Goal: Information Seeking & Learning: Check status

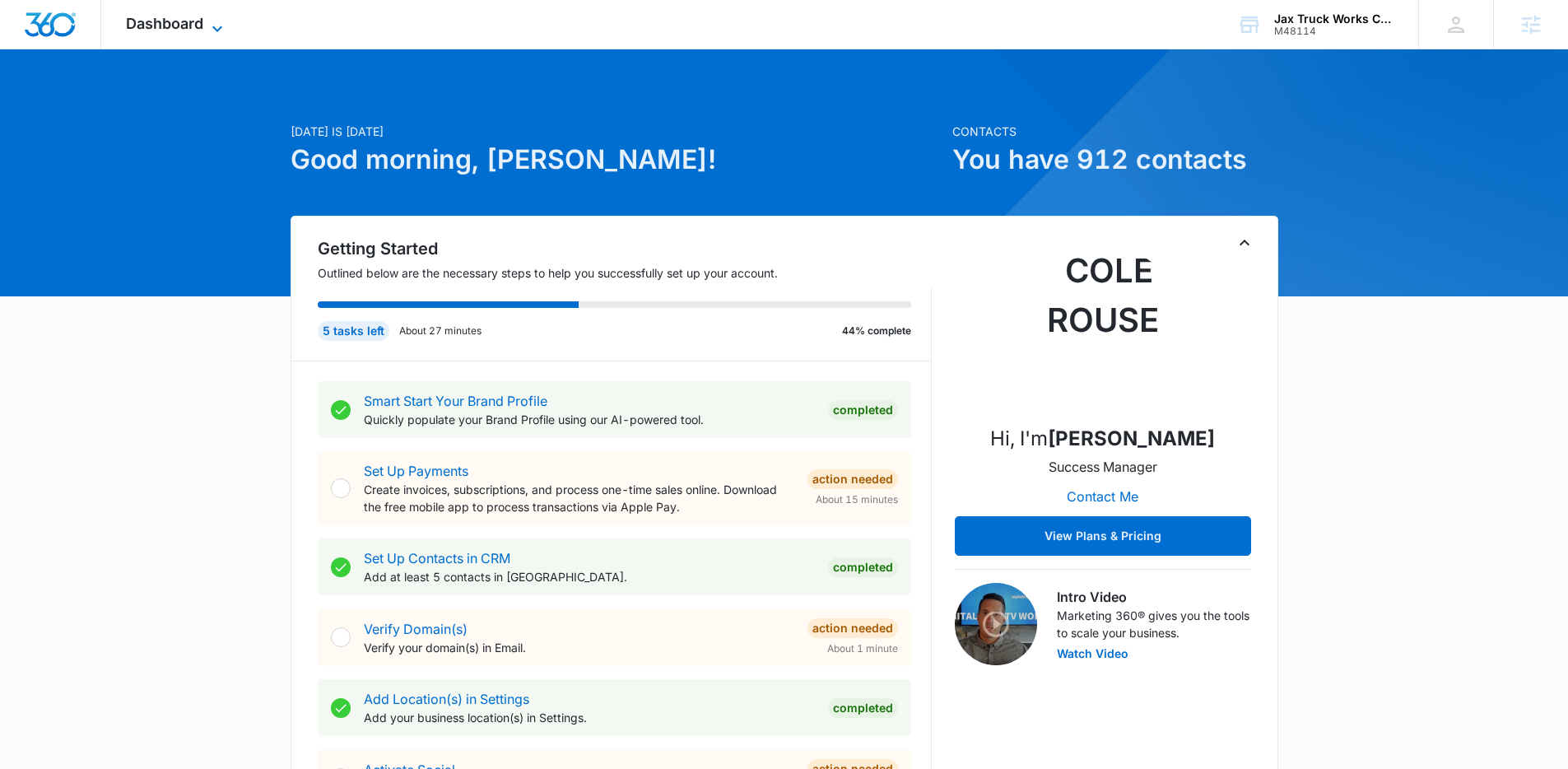
click at [199, 28] on span "Dashboard" at bounding box center [164, 23] width 77 height 17
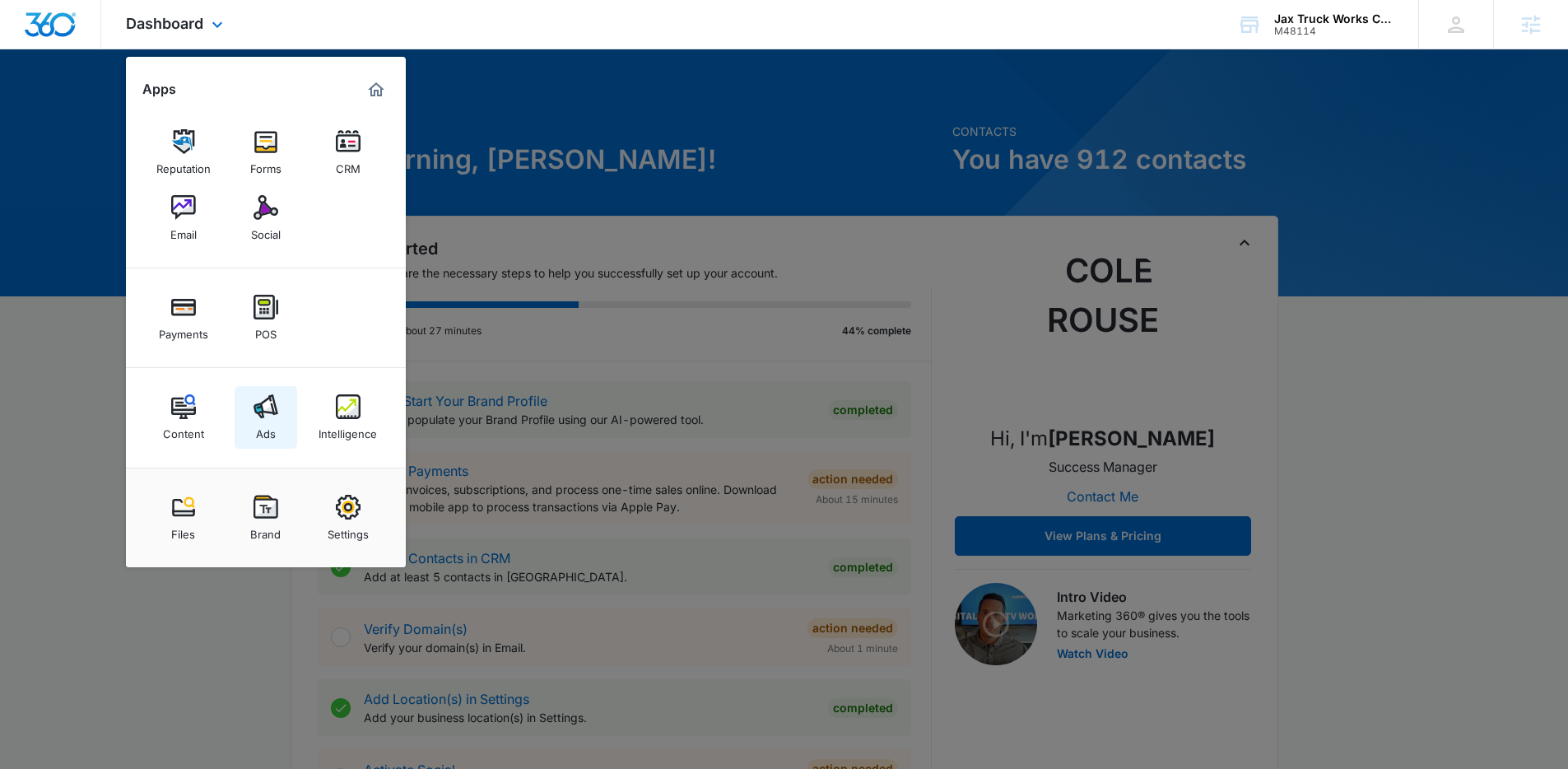
click at [283, 429] on link "Ads" at bounding box center [266, 418] width 63 height 63
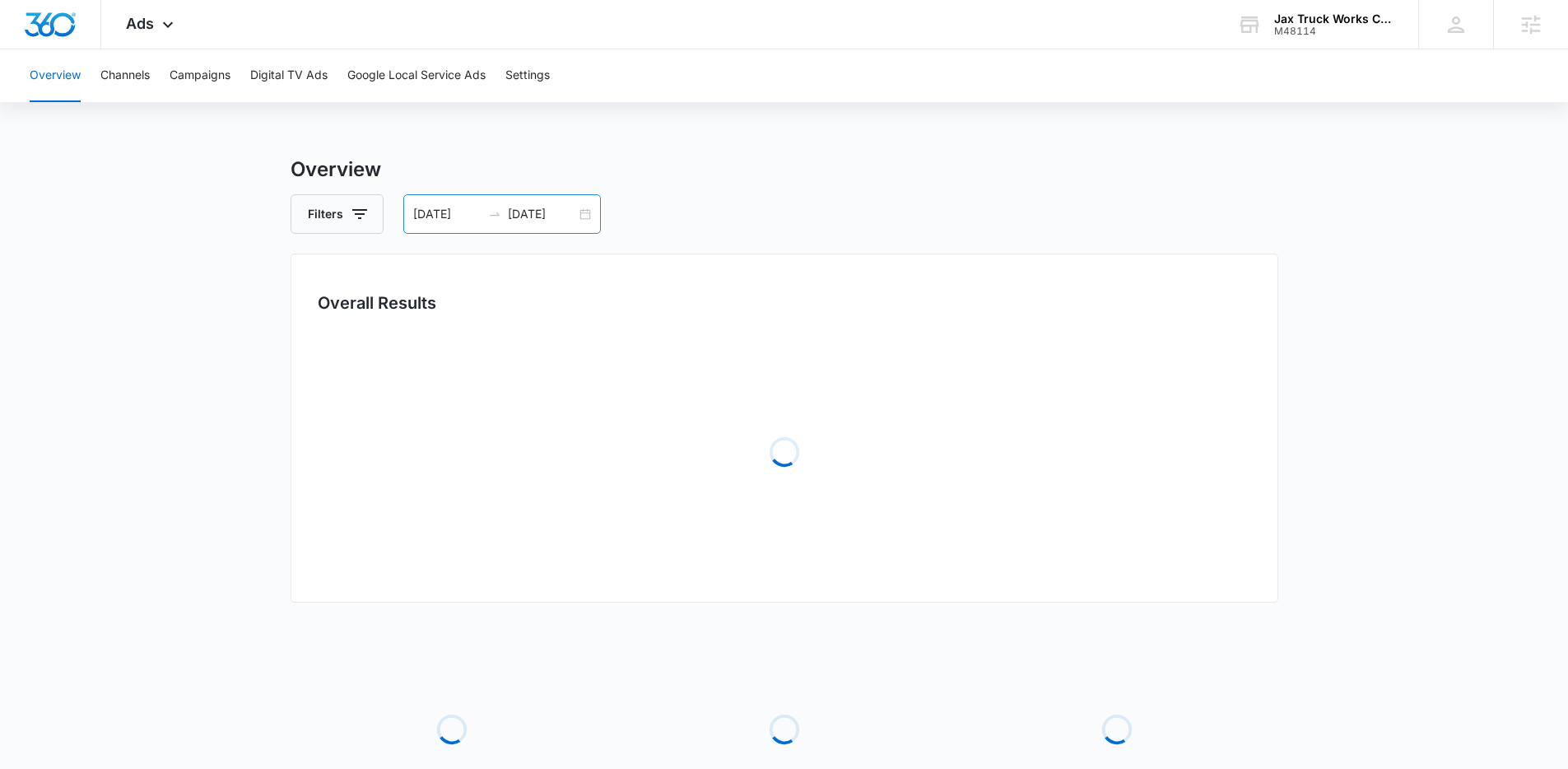
click at [548, 214] on input "09/10/2025" at bounding box center [541, 214] width 68 height 18
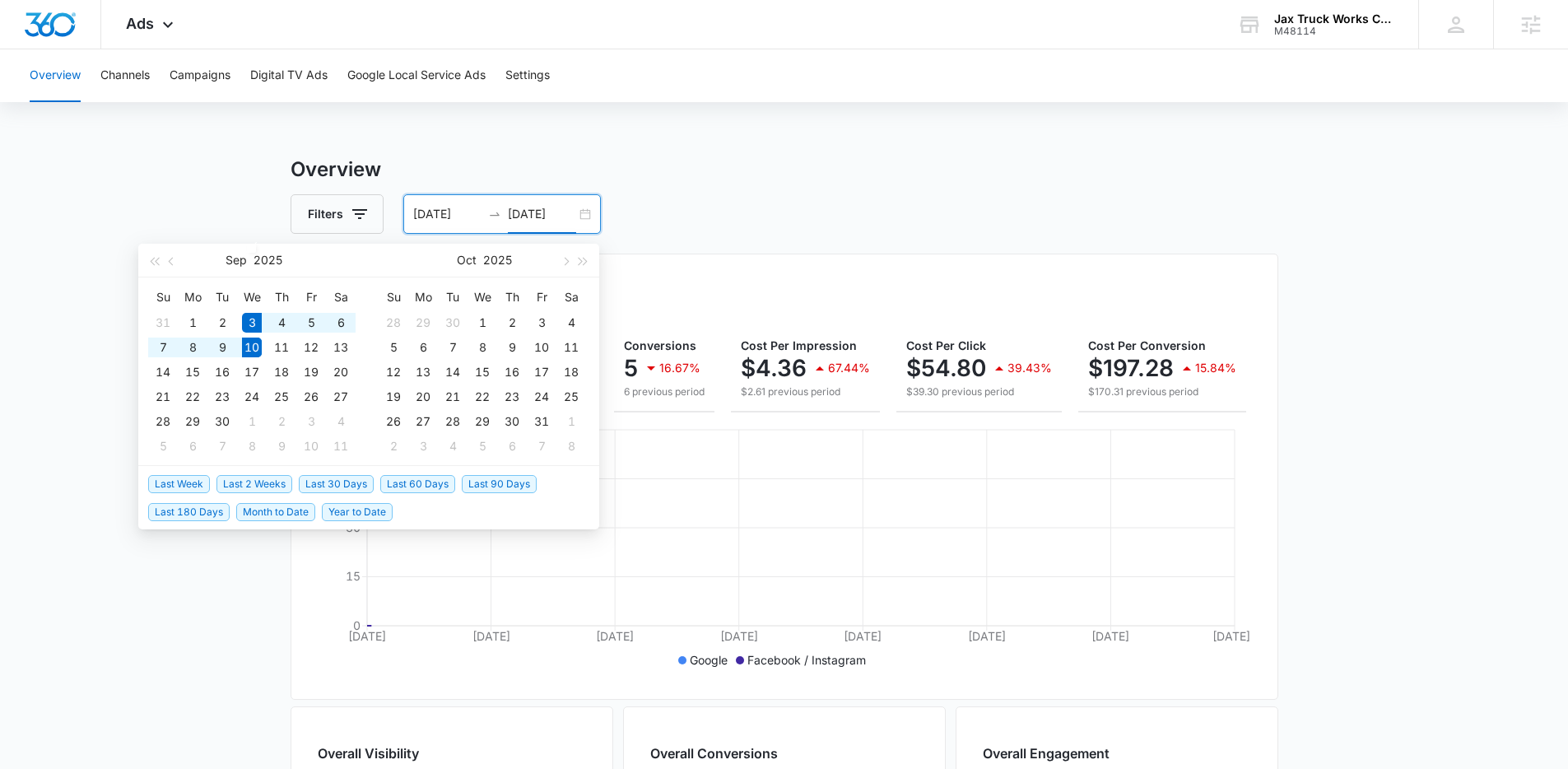
type input "09/10/2025"
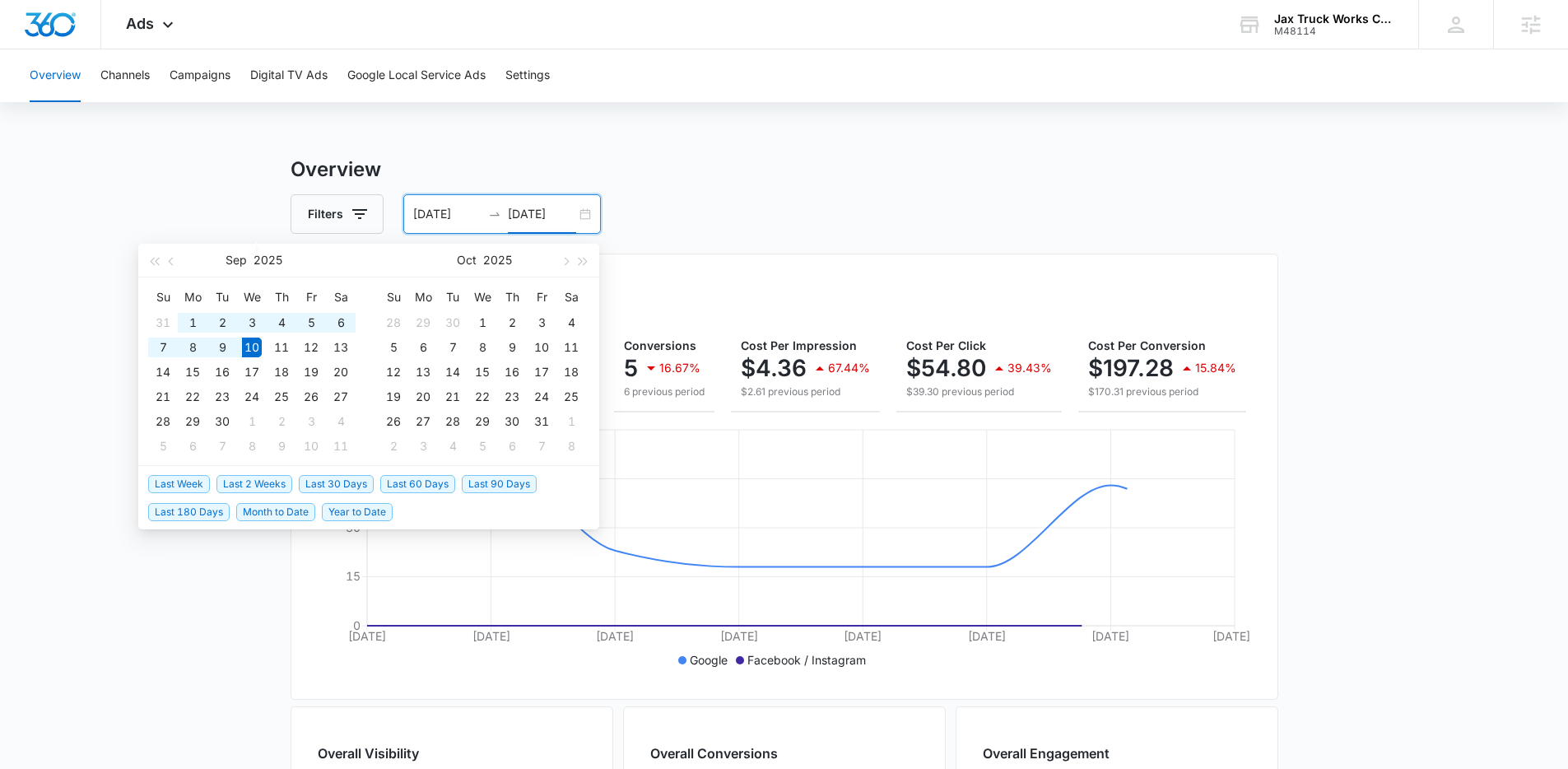
click at [273, 483] on span "Last 2 Weeks" at bounding box center [255, 484] width 76 height 18
type input "[DATE]"
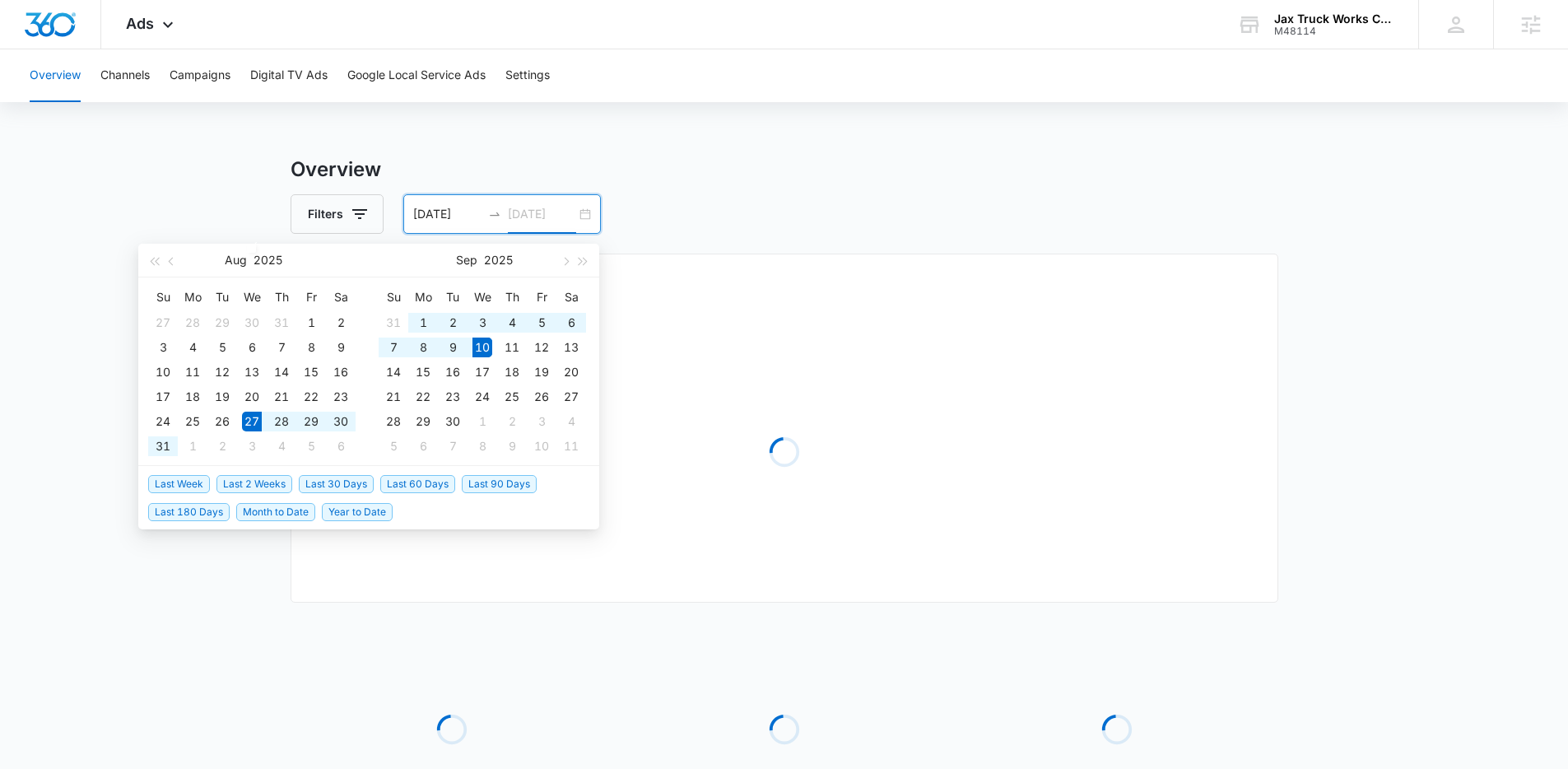
type input "[DATE]"
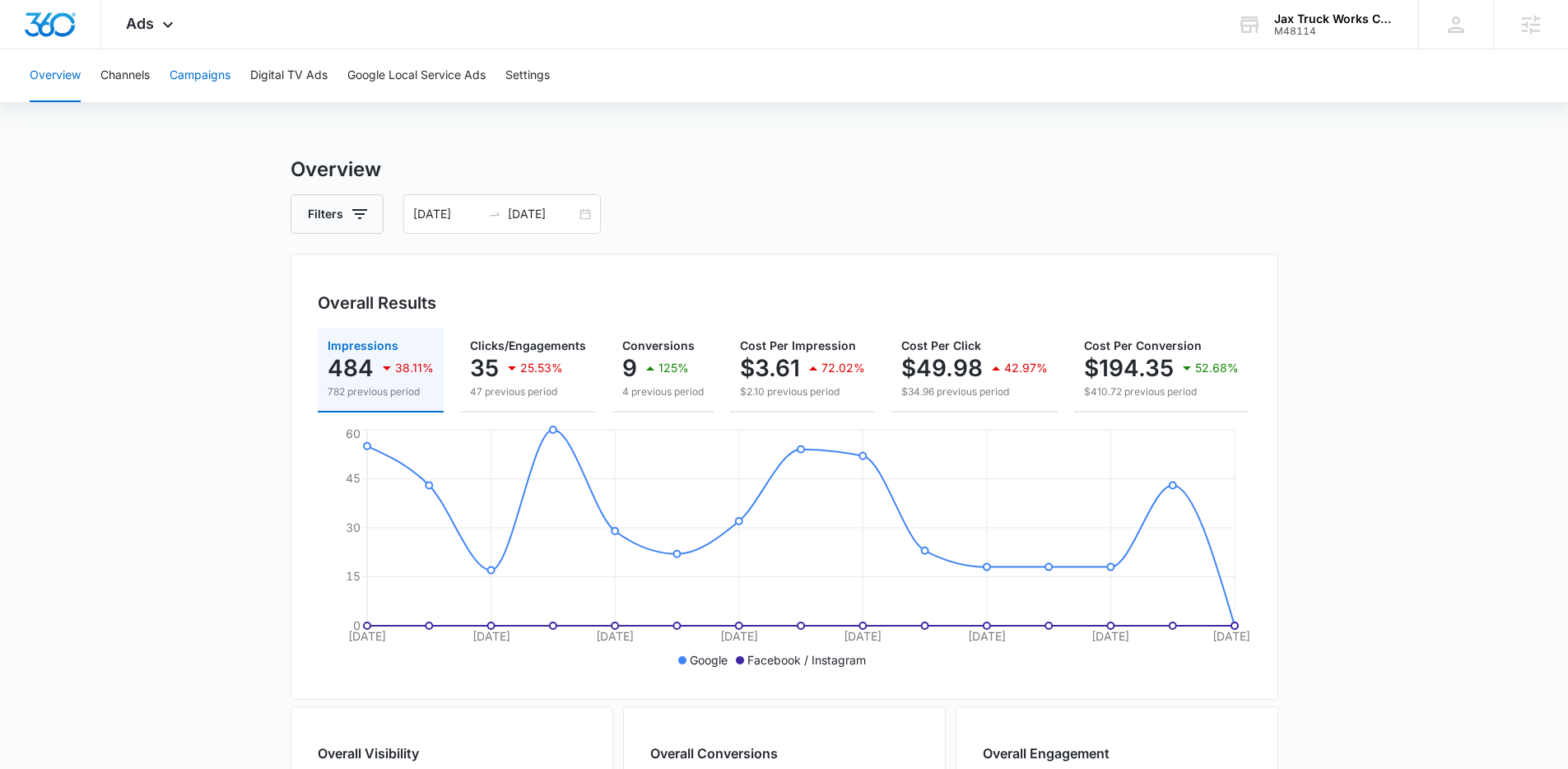
click at [199, 88] on button "Campaigns" at bounding box center [200, 75] width 61 height 53
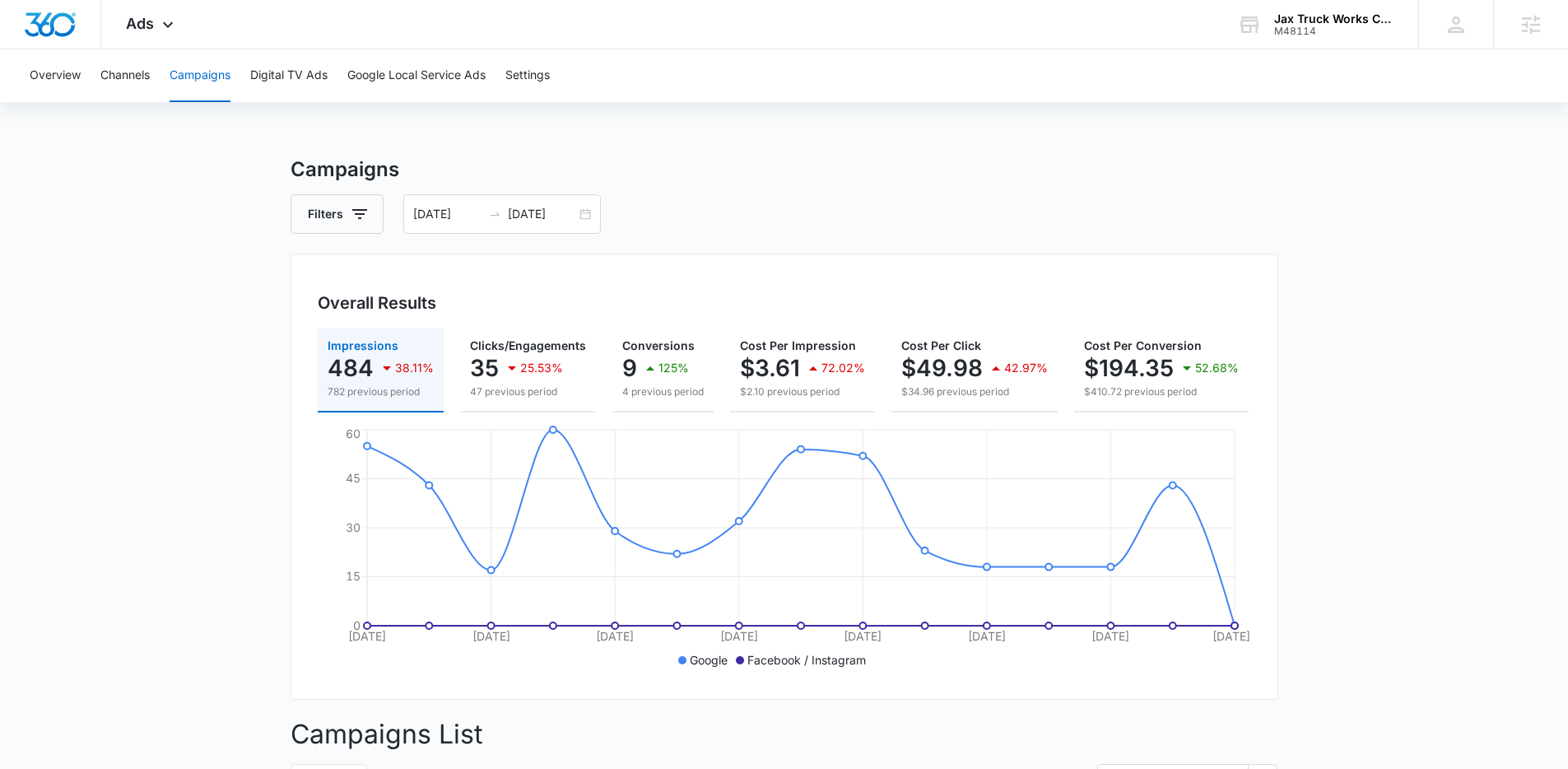
click at [173, 49] on button "Campaigns" at bounding box center [200, 75] width 61 height 53
click at [163, 29] on icon at bounding box center [168, 28] width 20 height 20
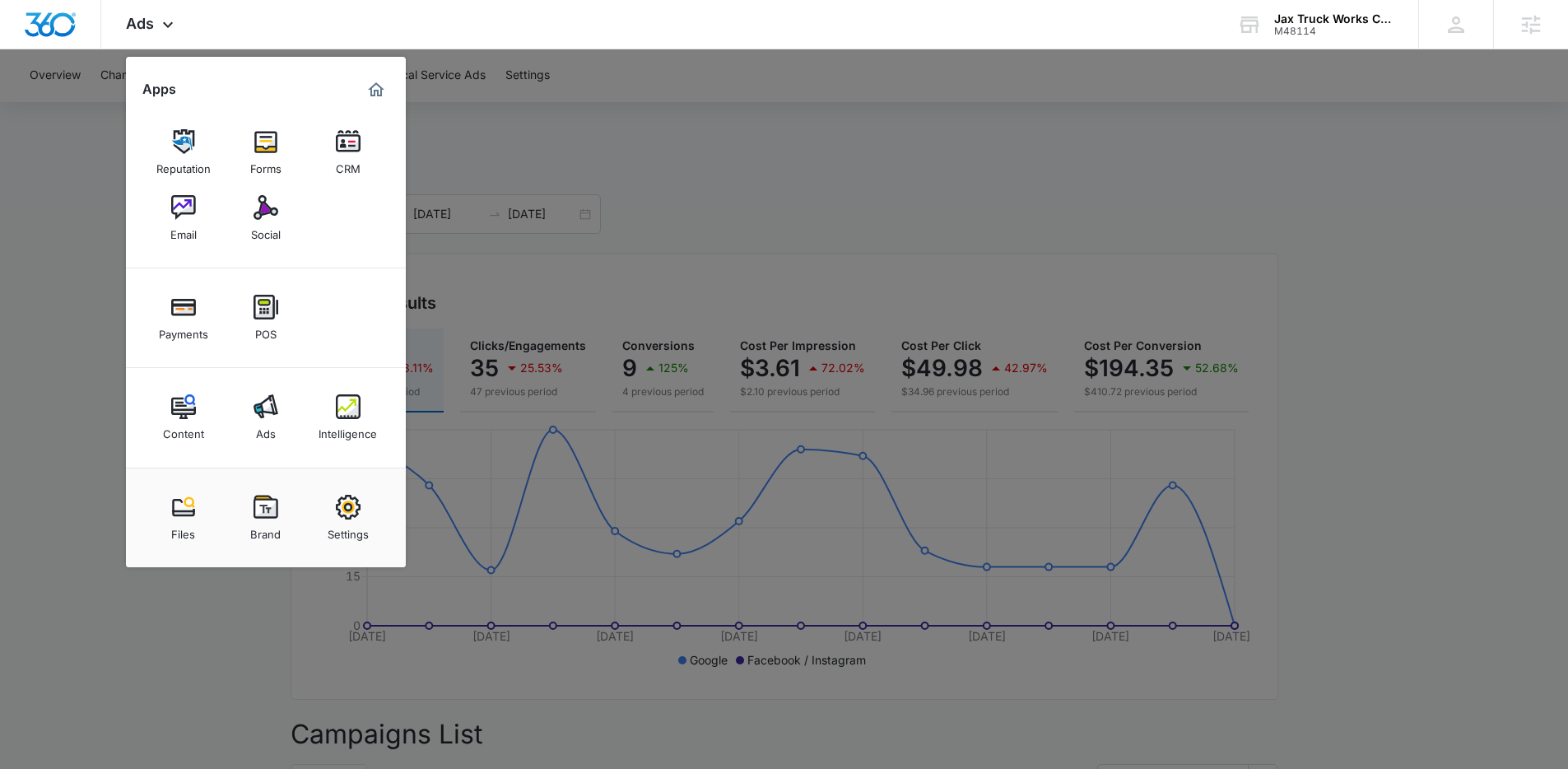
click at [1004, 232] on div at bounding box center [784, 384] width 1568 height 769
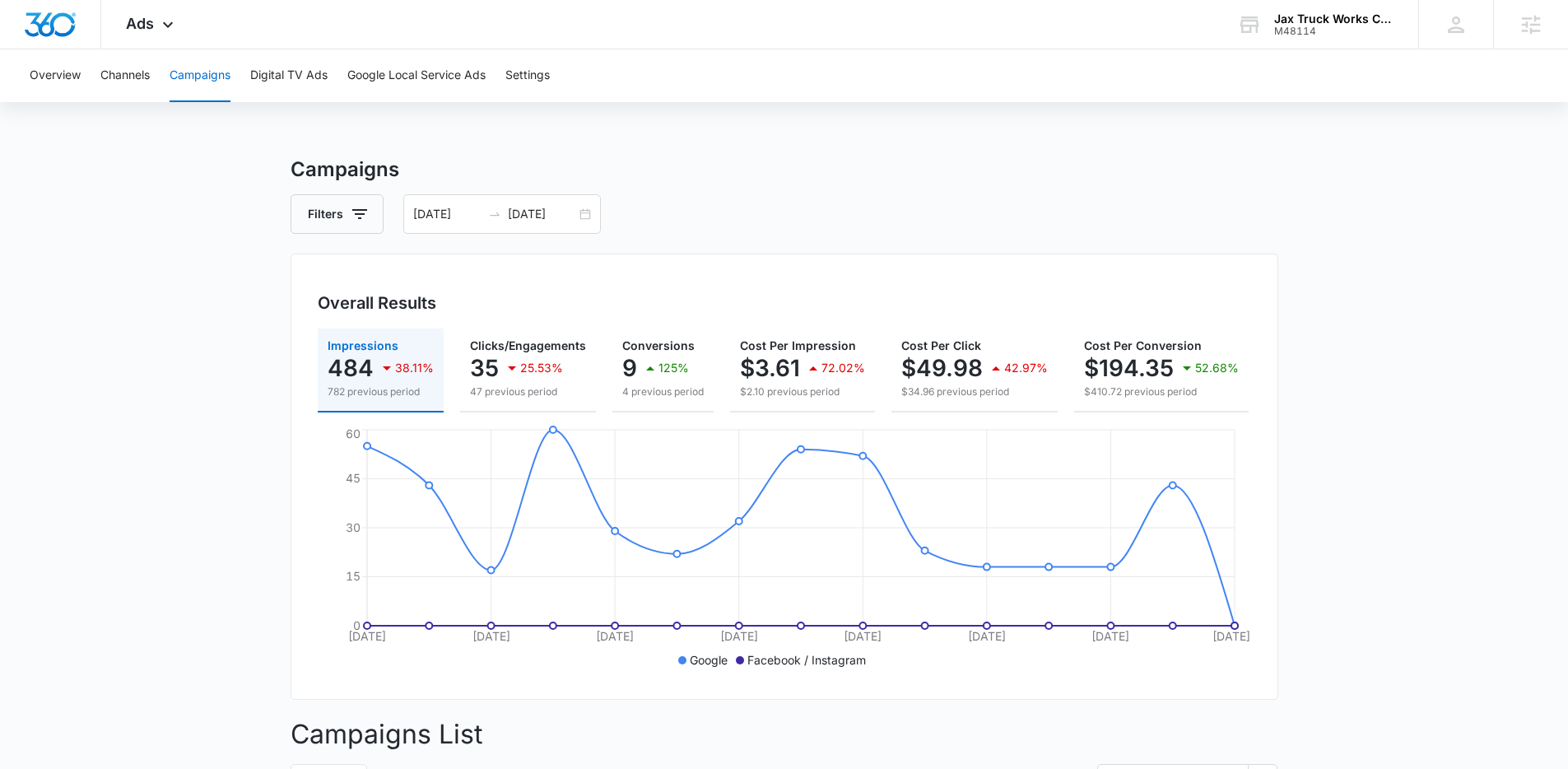
scroll to position [726, 0]
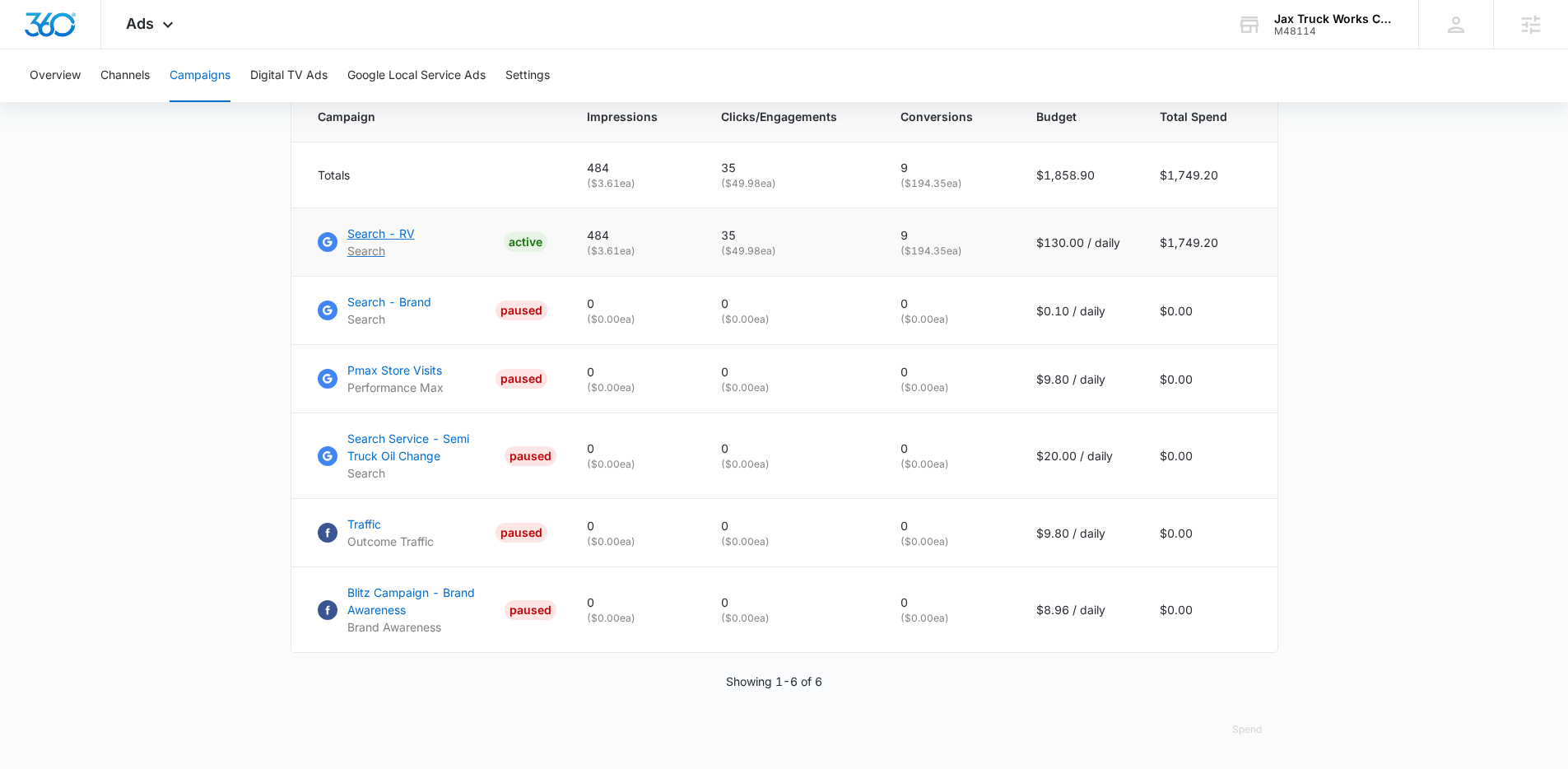
drag, startPoint x: 394, startPoint y: 234, endPoint x: 406, endPoint y: 242, distance: 14.4
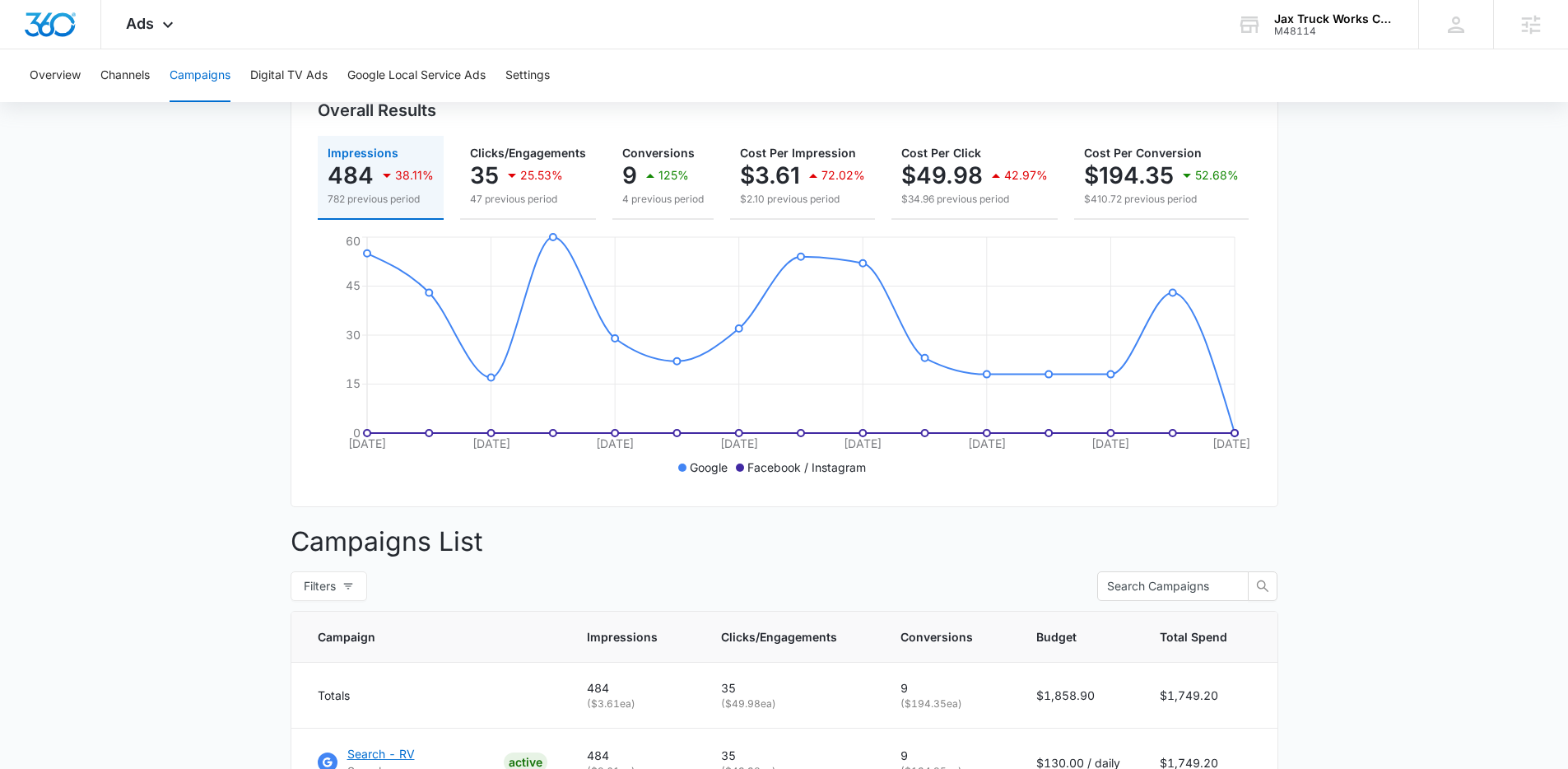
scroll to position [0, 0]
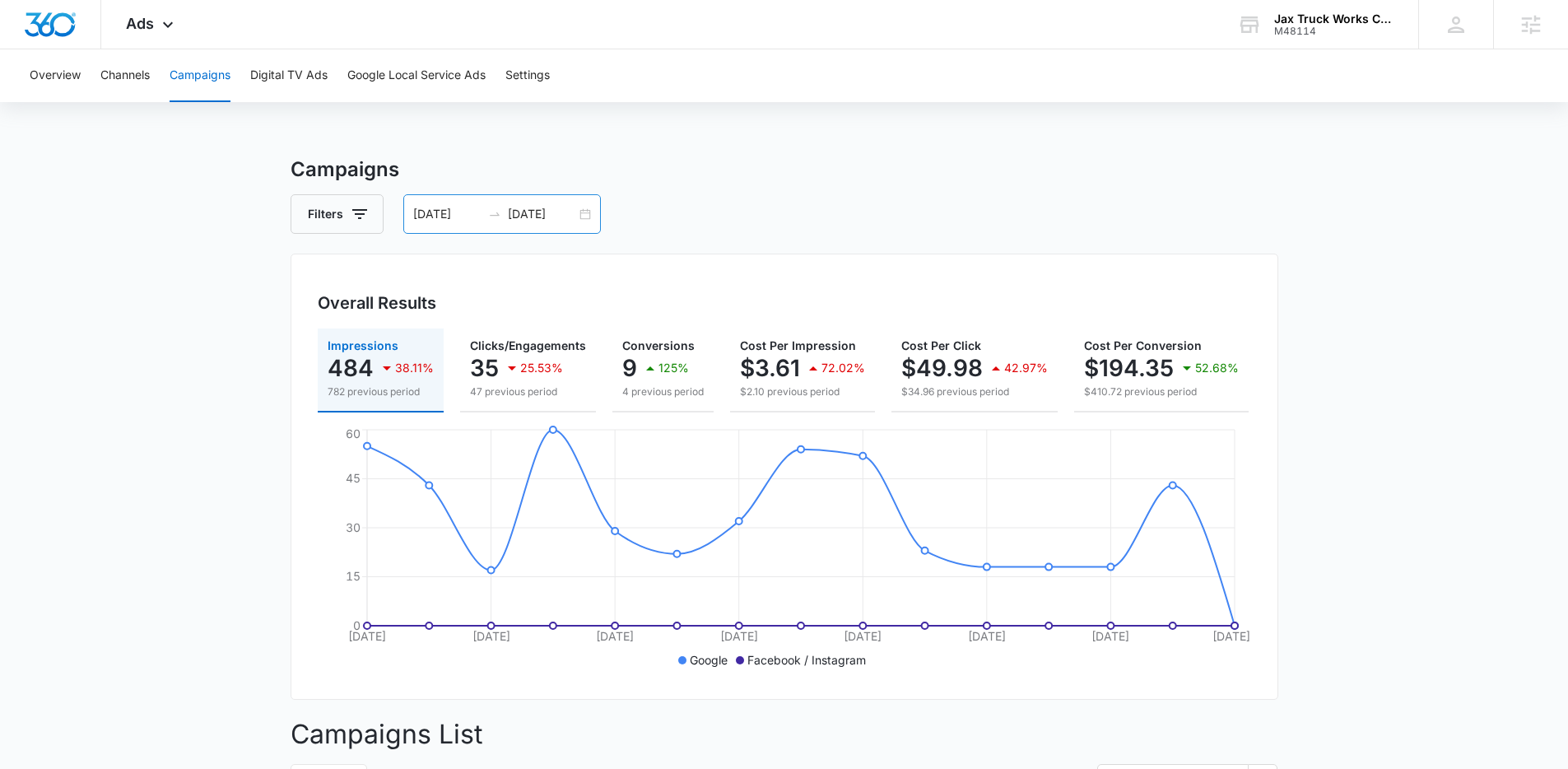
click at [452, 199] on div "08/27/2025 09/10/2025" at bounding box center [503, 214] width 198 height 40
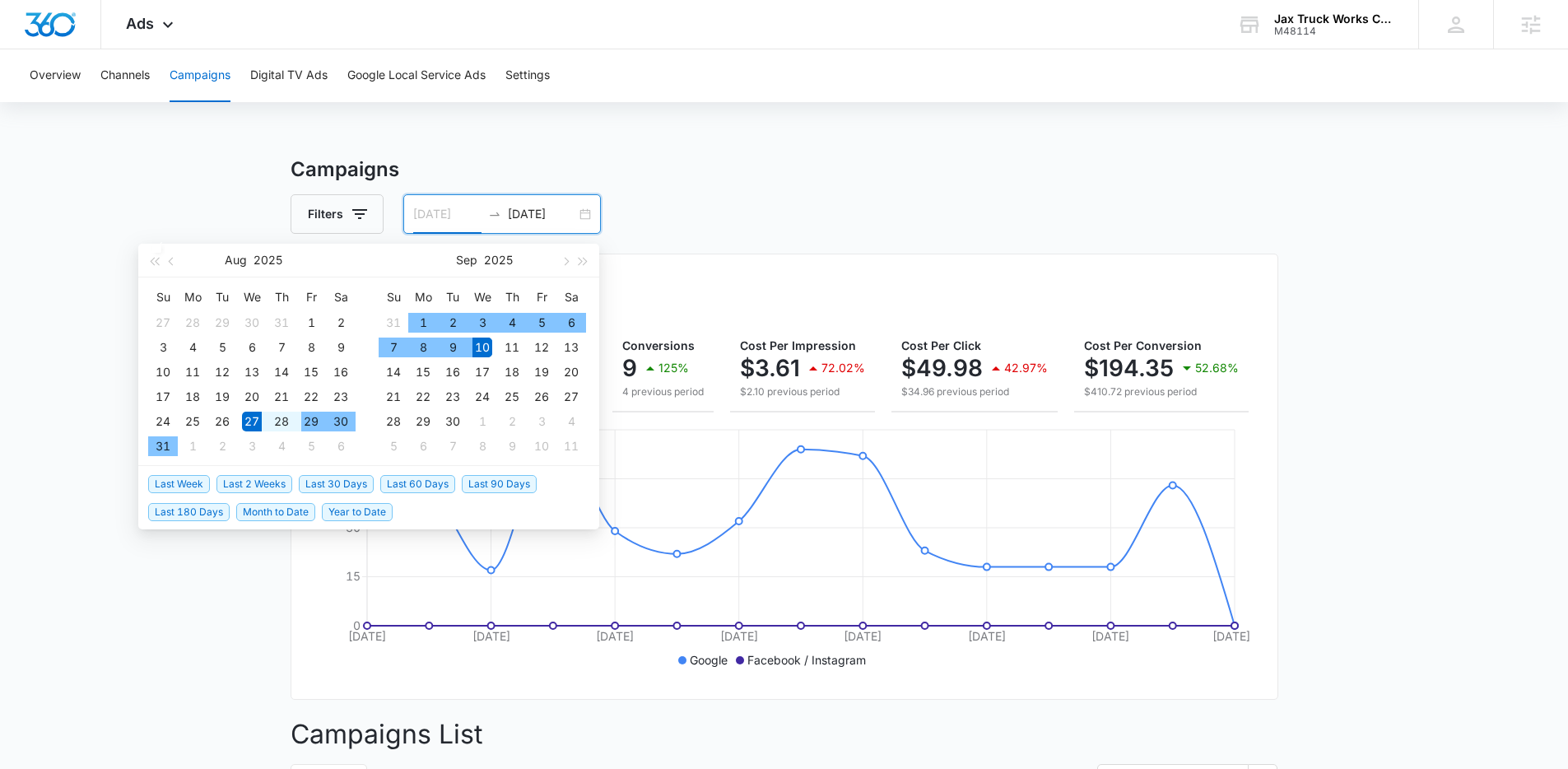
click at [319, 412] on div "29" at bounding box center [311, 421] width 20 height 20
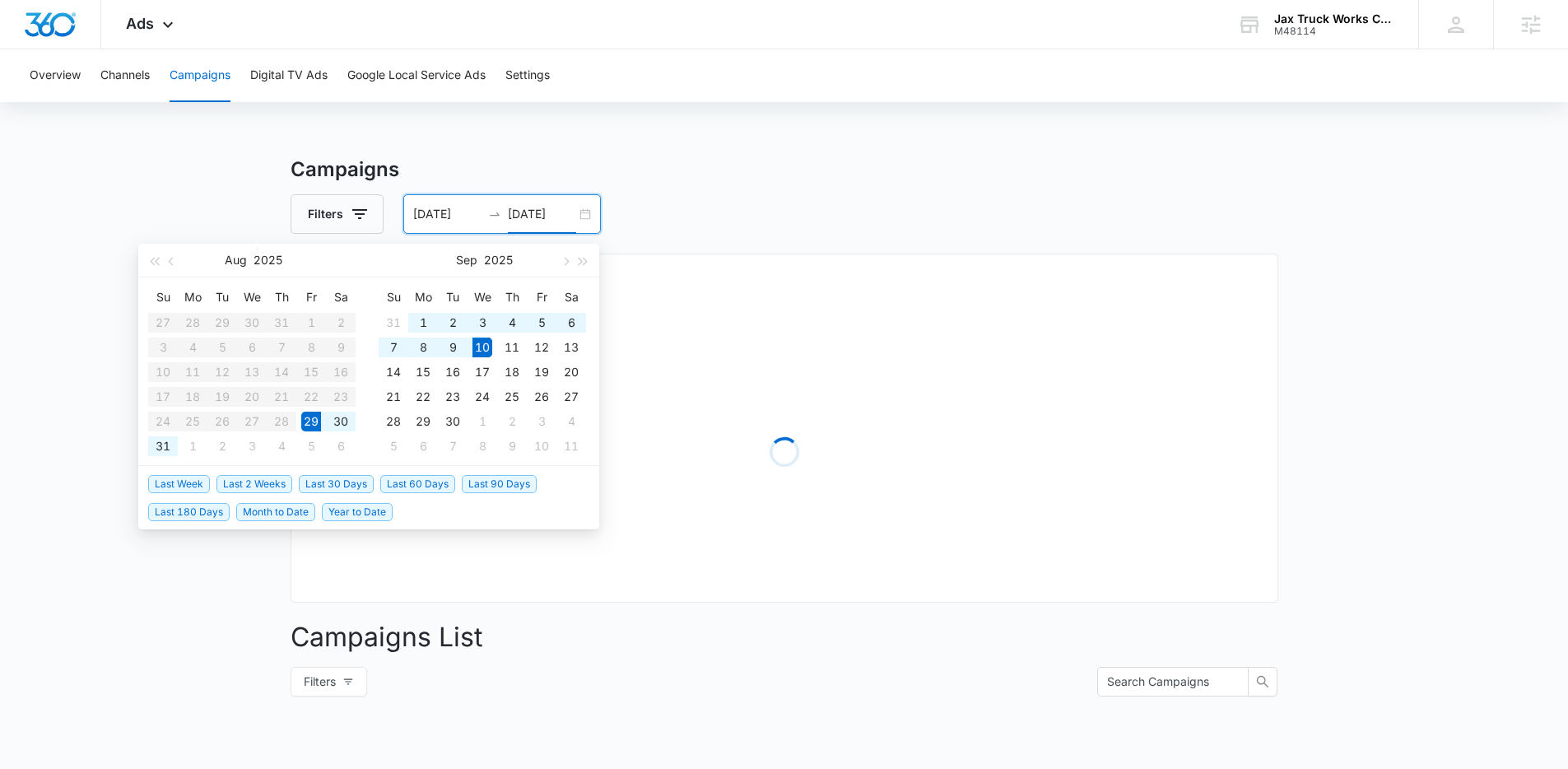
click at [502, 175] on h3 "Campaigns" at bounding box center [785, 170] width 988 height 29
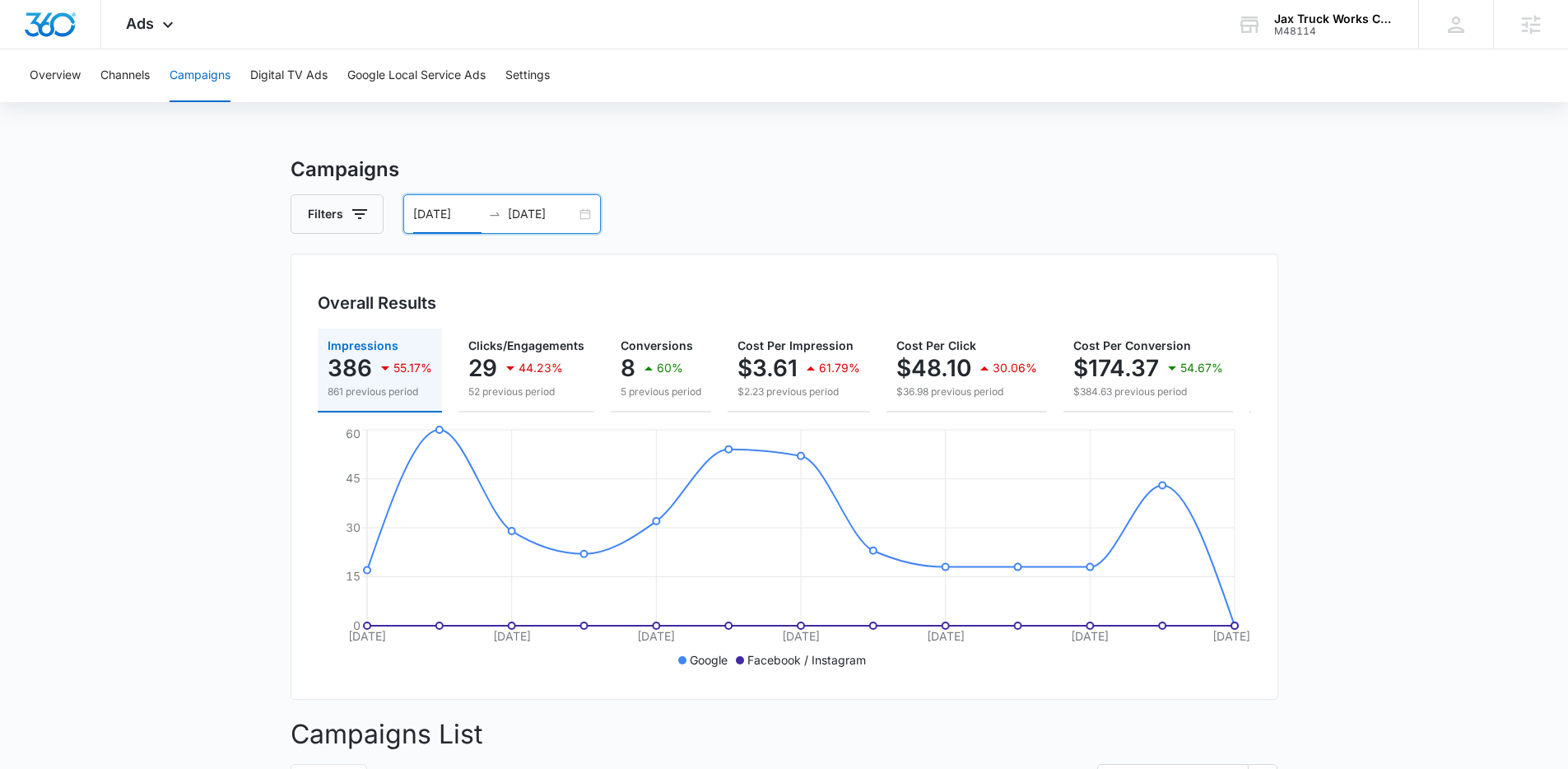
drag, startPoint x: 457, startPoint y: 214, endPoint x: 453, endPoint y: 251, distance: 37.2
click at [456, 214] on input "08/29/2025" at bounding box center [447, 214] width 68 height 18
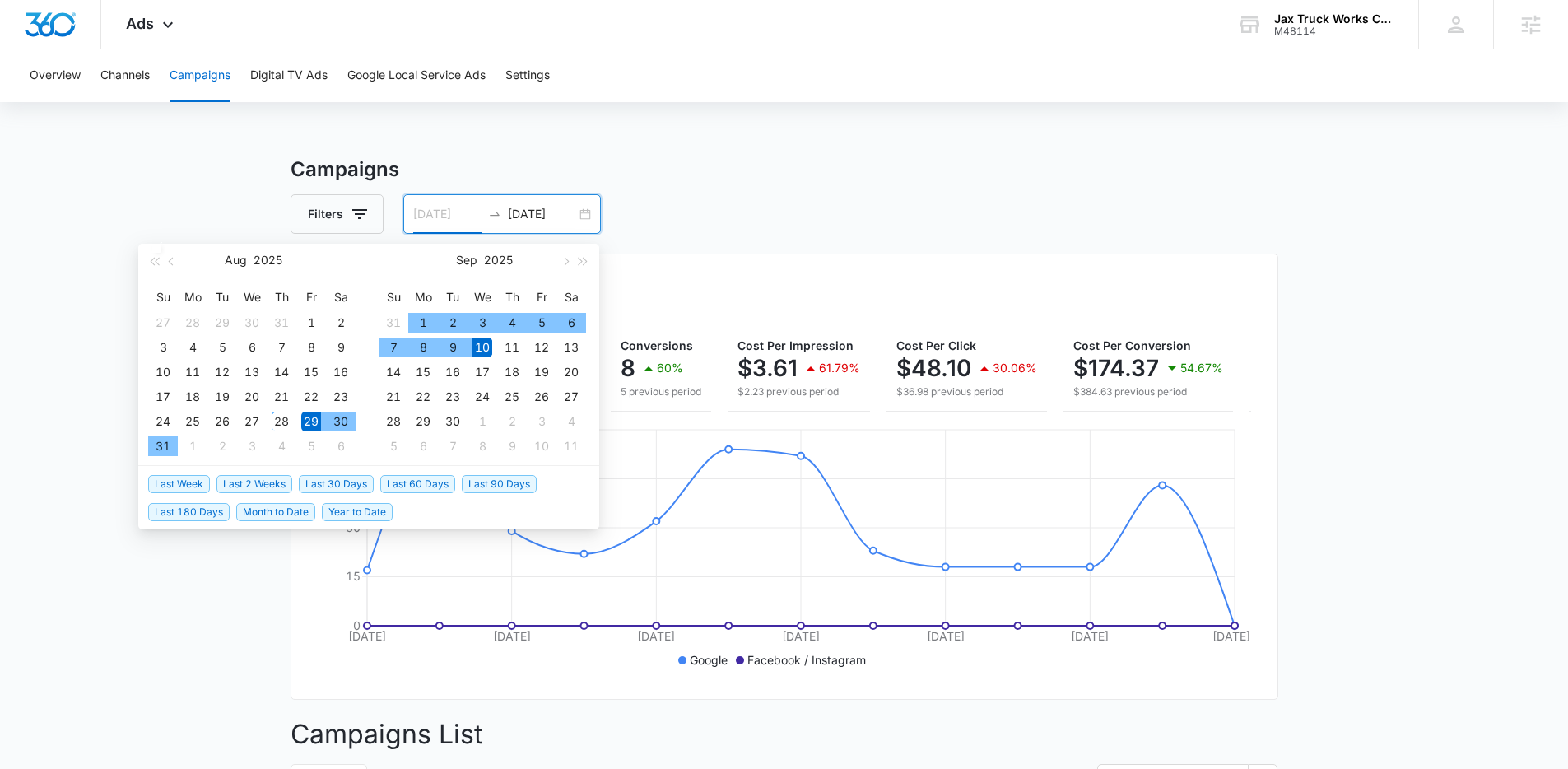
drag, startPoint x: 272, startPoint y: 417, endPoint x: 282, endPoint y: 412, distance: 11.2
click at [272, 417] on div "28" at bounding box center [281, 421] width 20 height 20
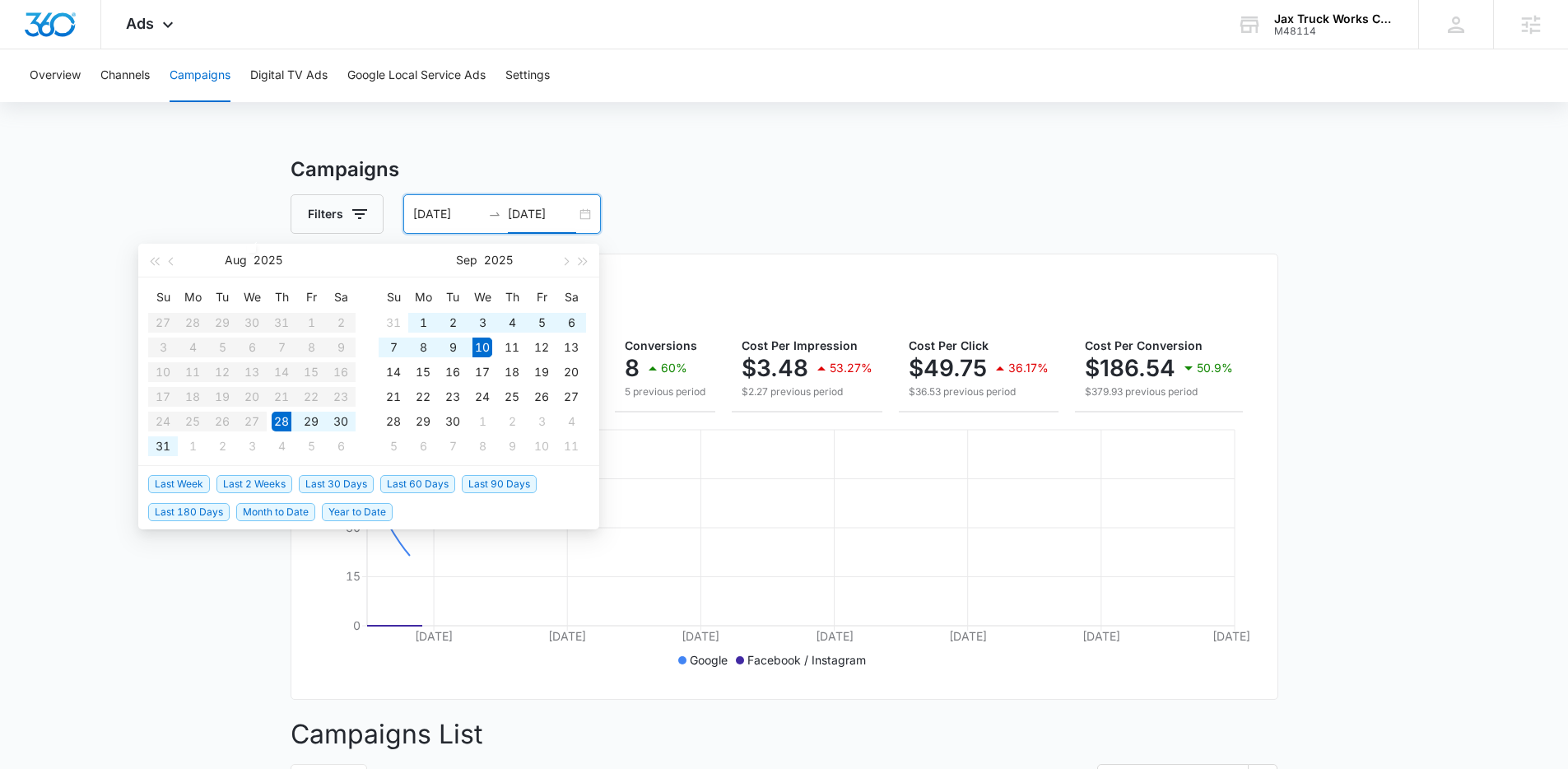
click at [426, 170] on h3 "Campaigns" at bounding box center [785, 170] width 988 height 29
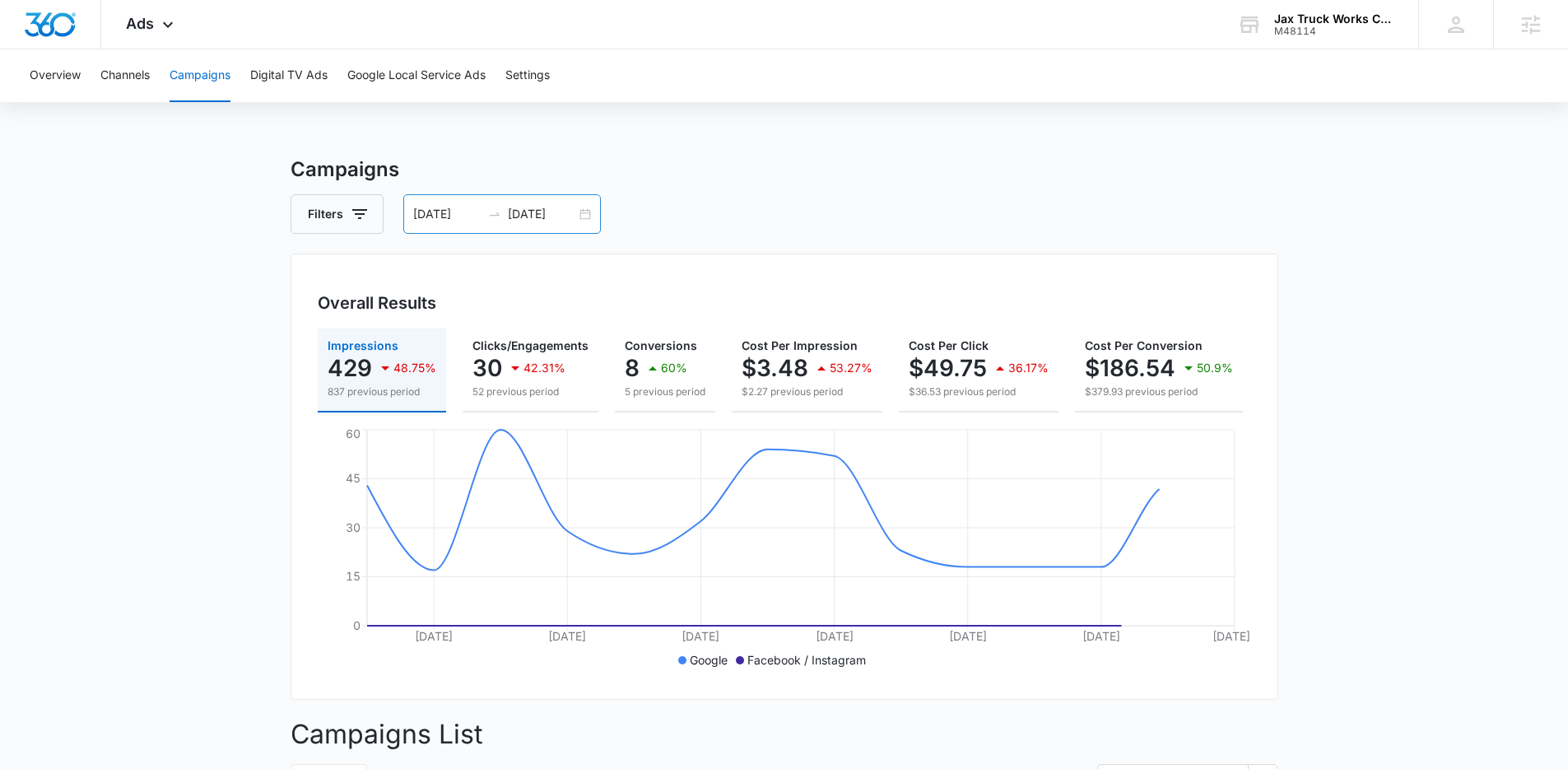
click at [432, 226] on div "08/28/2025 09/10/2025" at bounding box center [503, 214] width 198 height 40
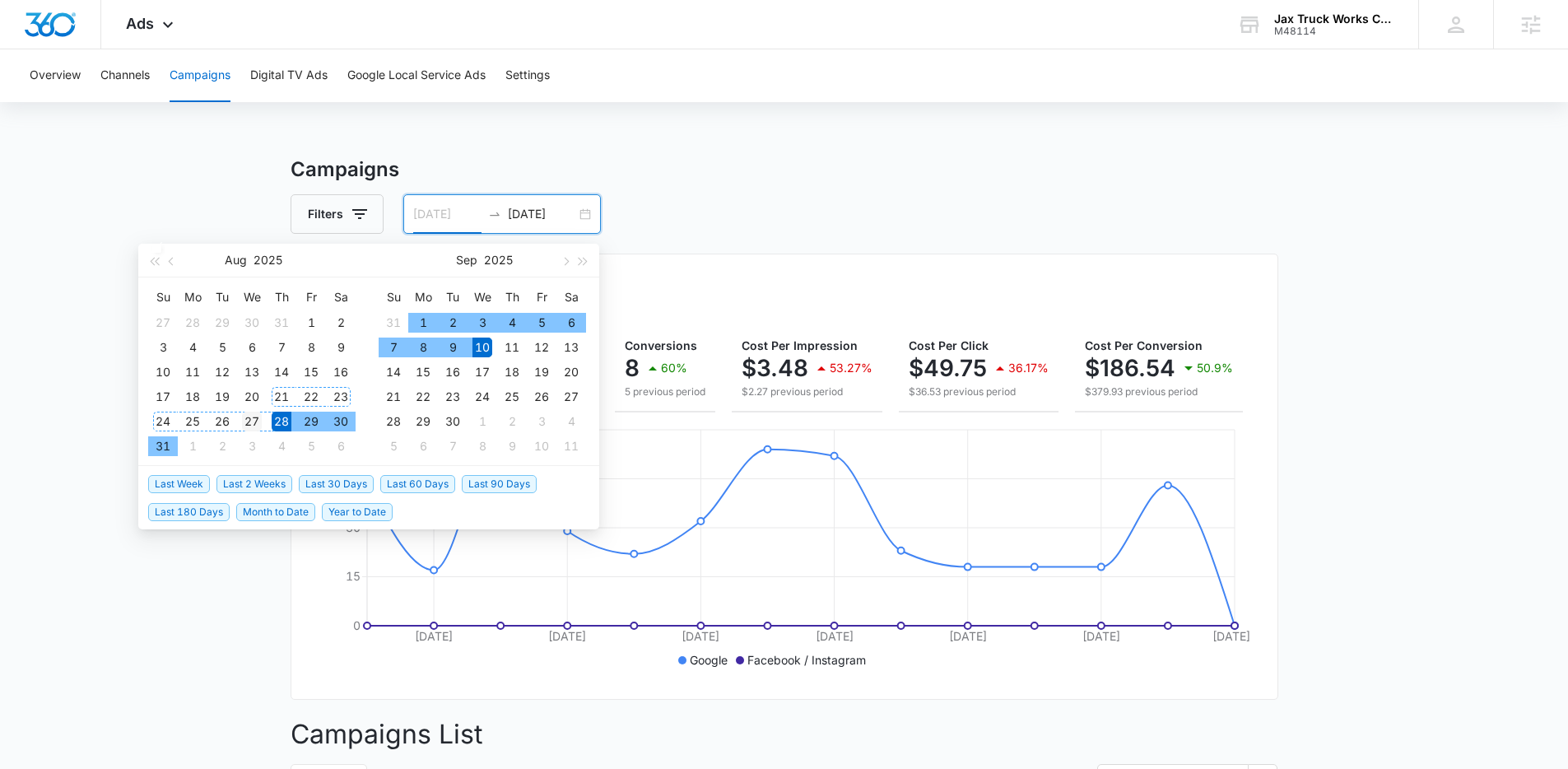
type input "08/27/2025"
click at [256, 421] on div "27" at bounding box center [251, 421] width 20 height 20
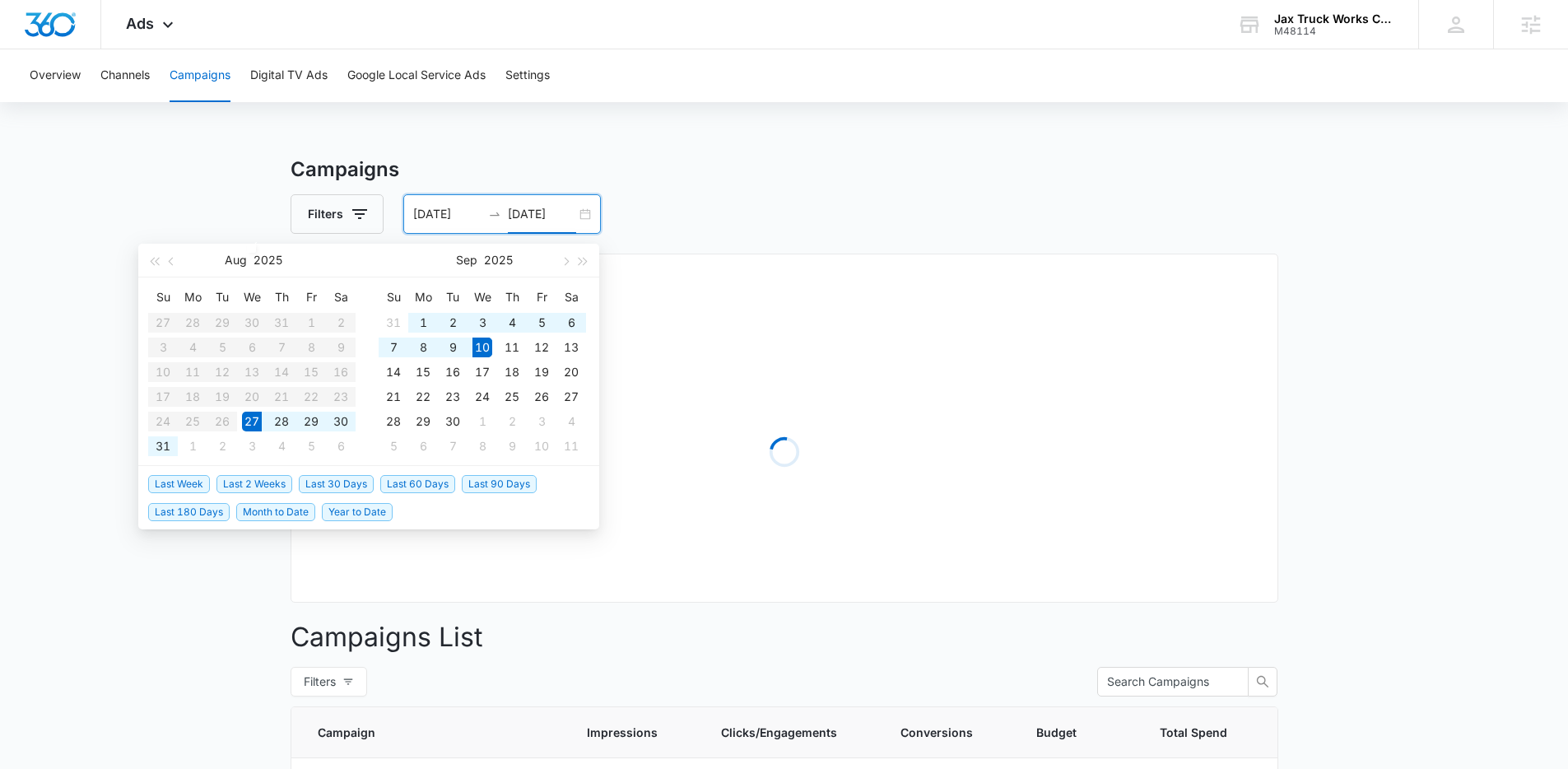
click at [224, 199] on main "Campaigns Filters 08/27/2025 09/10/2025 Overall Results Loading Campaigns List …" at bounding box center [784, 770] width 1568 height 1231
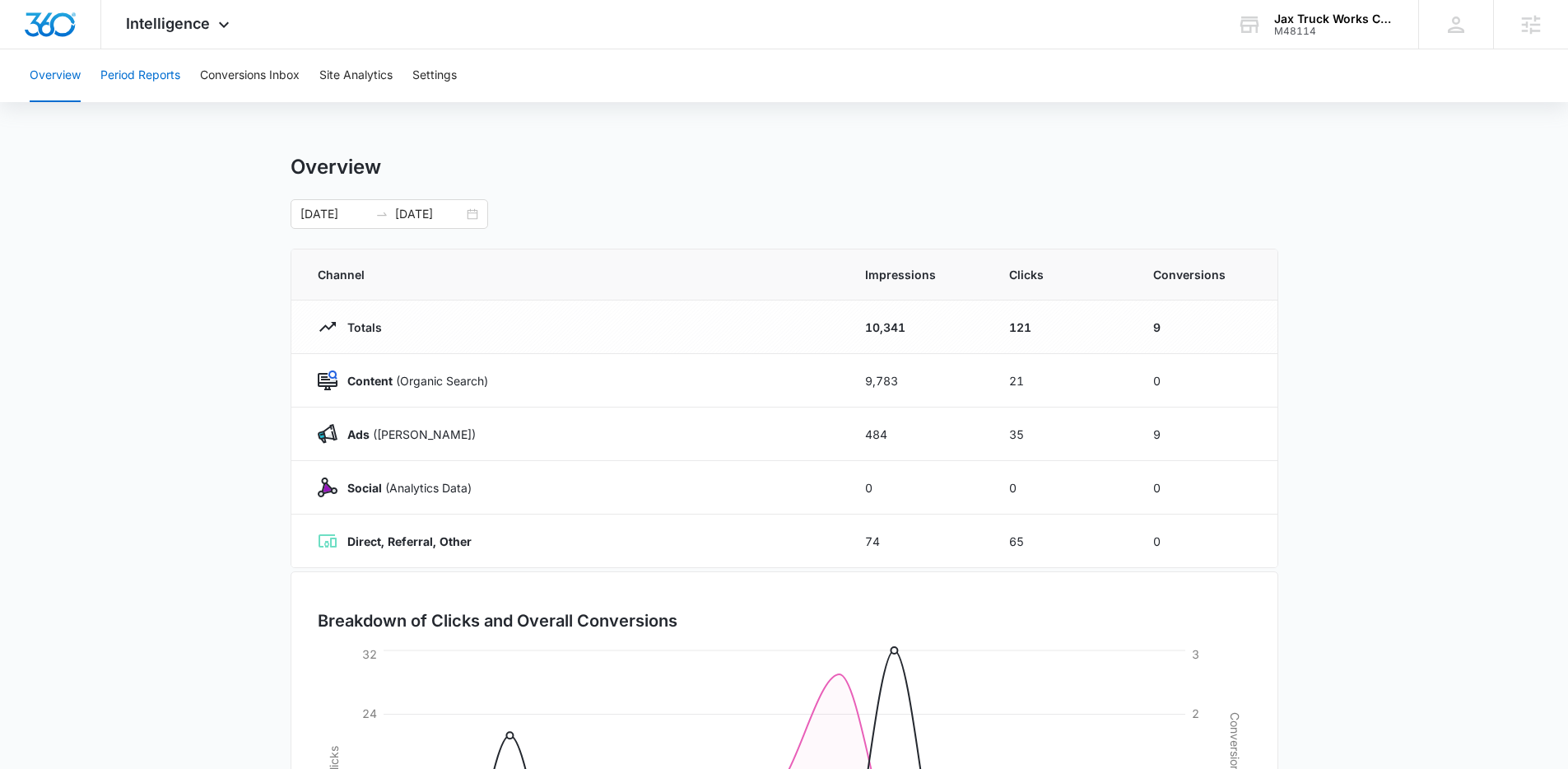
click at [142, 85] on button "Period Reports" at bounding box center [140, 75] width 80 height 53
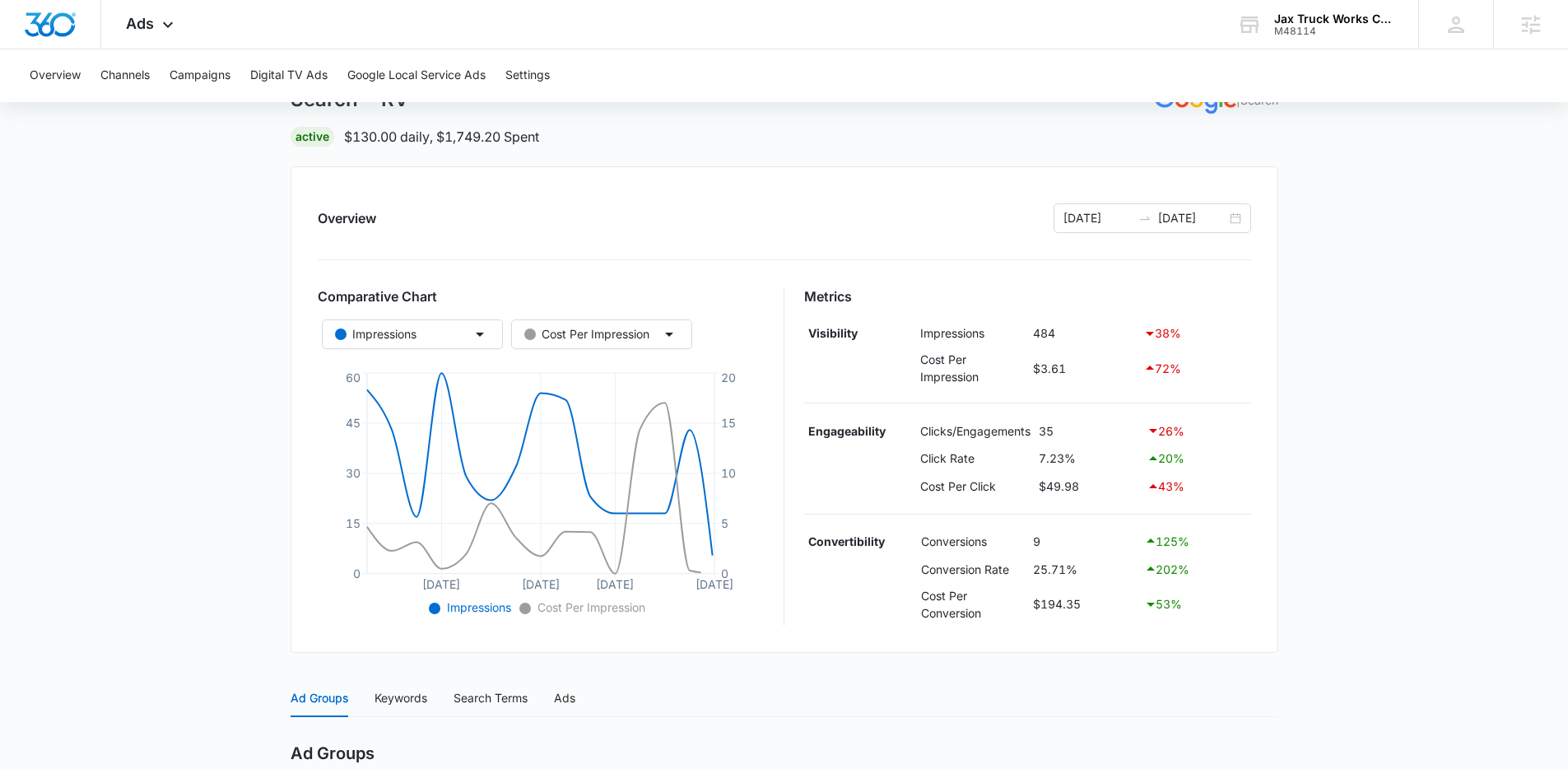
scroll to position [126, 0]
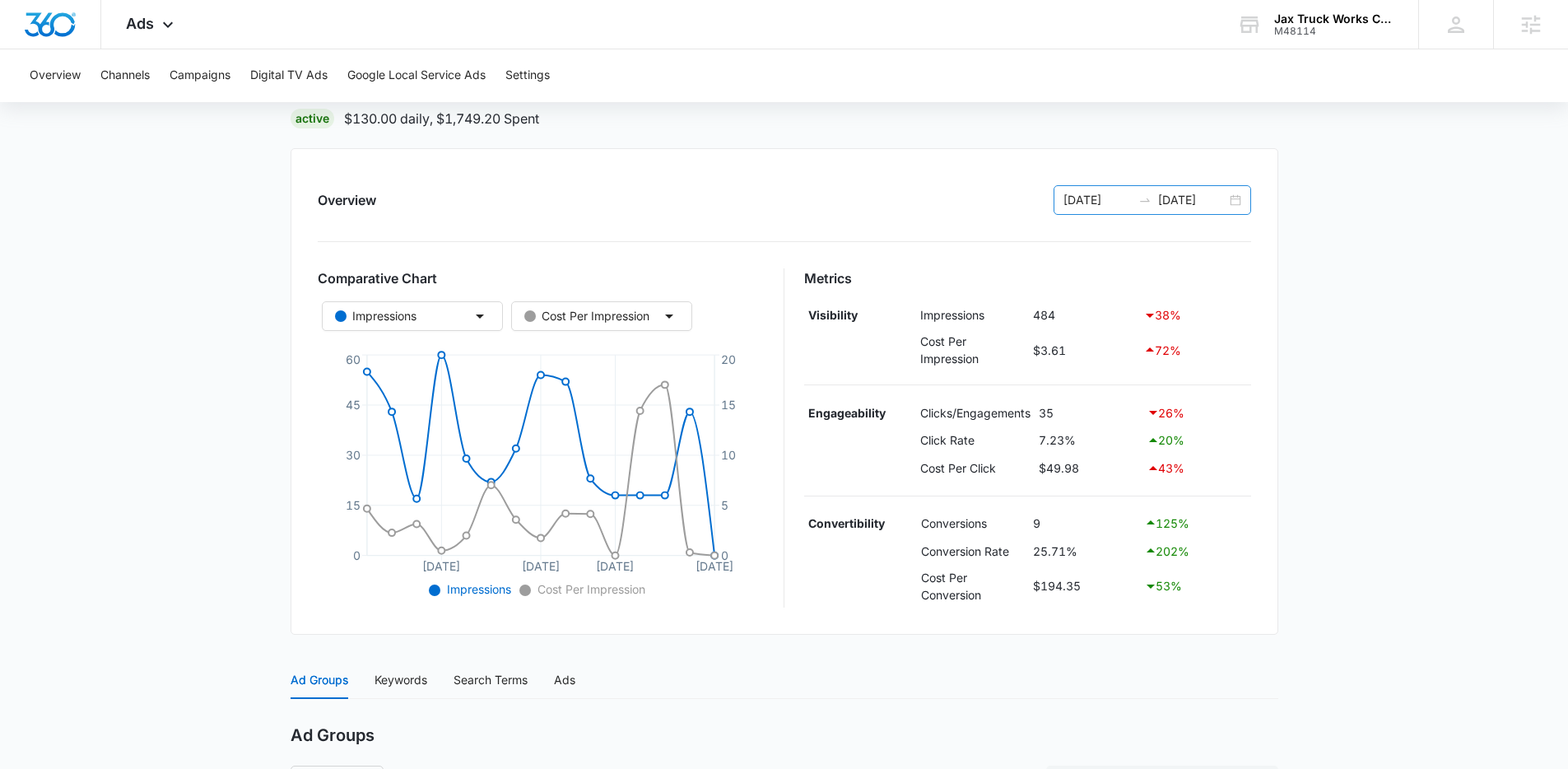
click at [1101, 205] on input "08/27/2025" at bounding box center [1097, 200] width 68 height 18
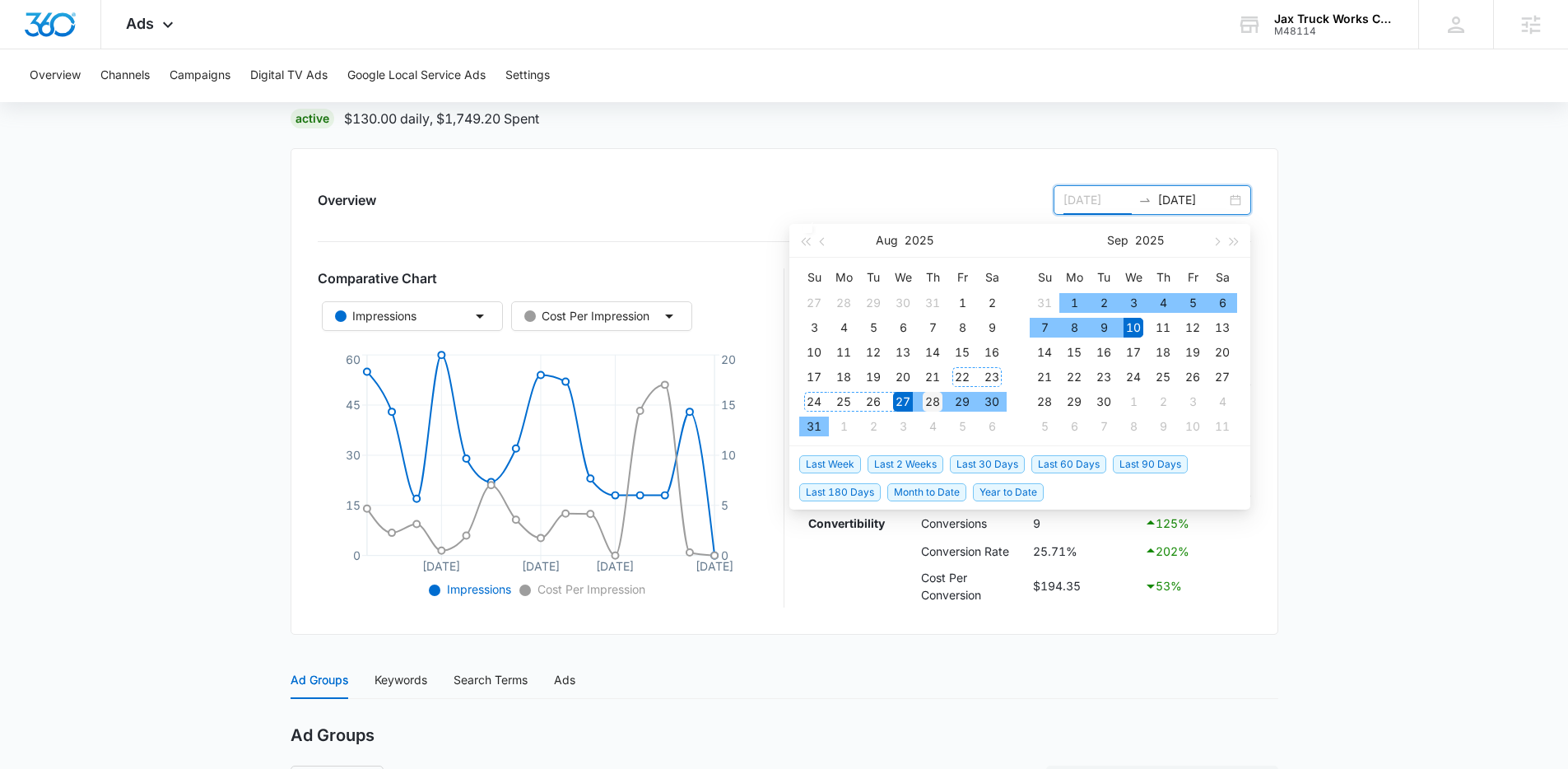
type input "08/28/2025"
click at [942, 400] on div "28" at bounding box center [932, 401] width 20 height 20
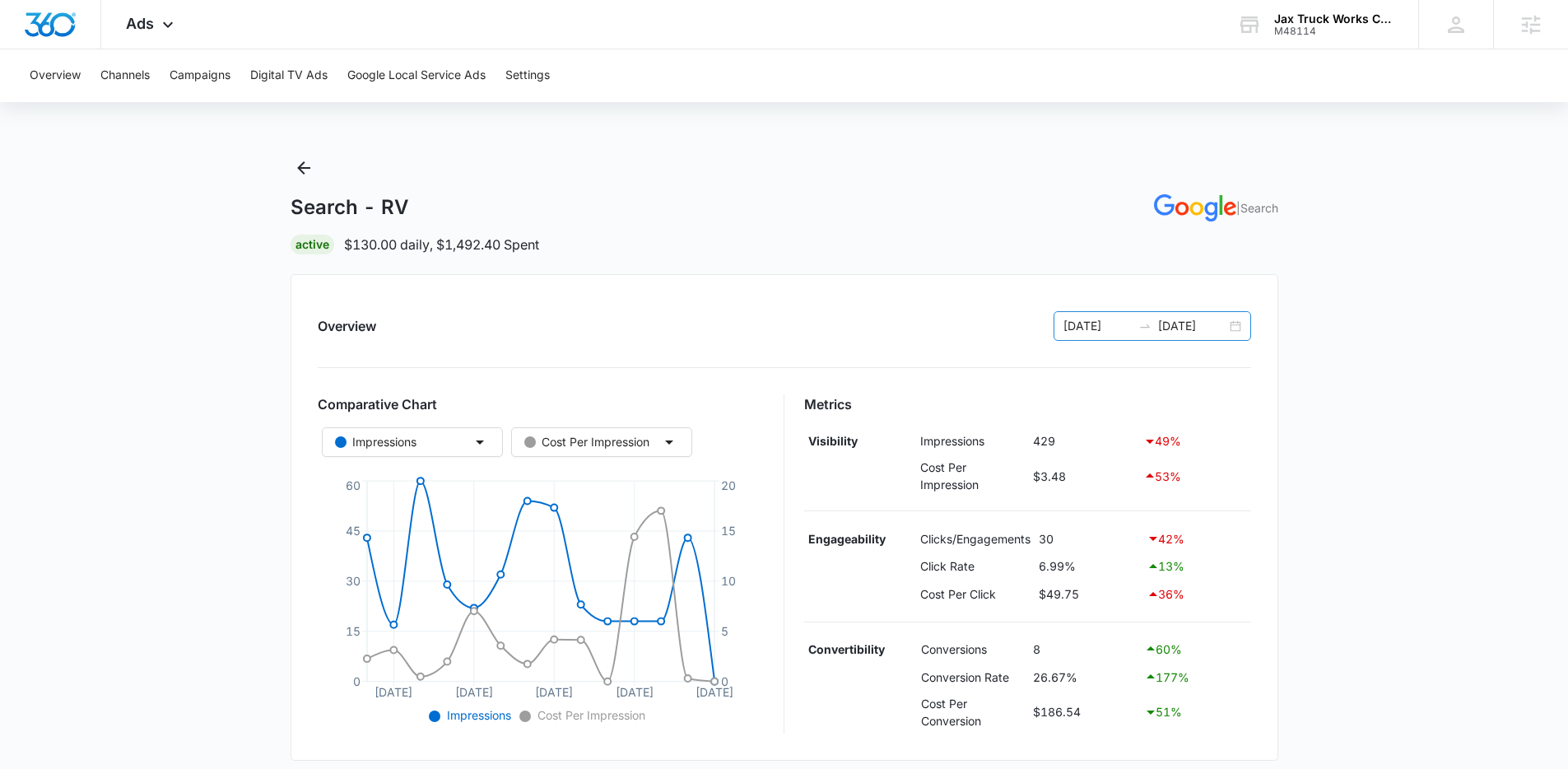
click at [1120, 326] on input "08/28/2025" at bounding box center [1097, 326] width 68 height 18
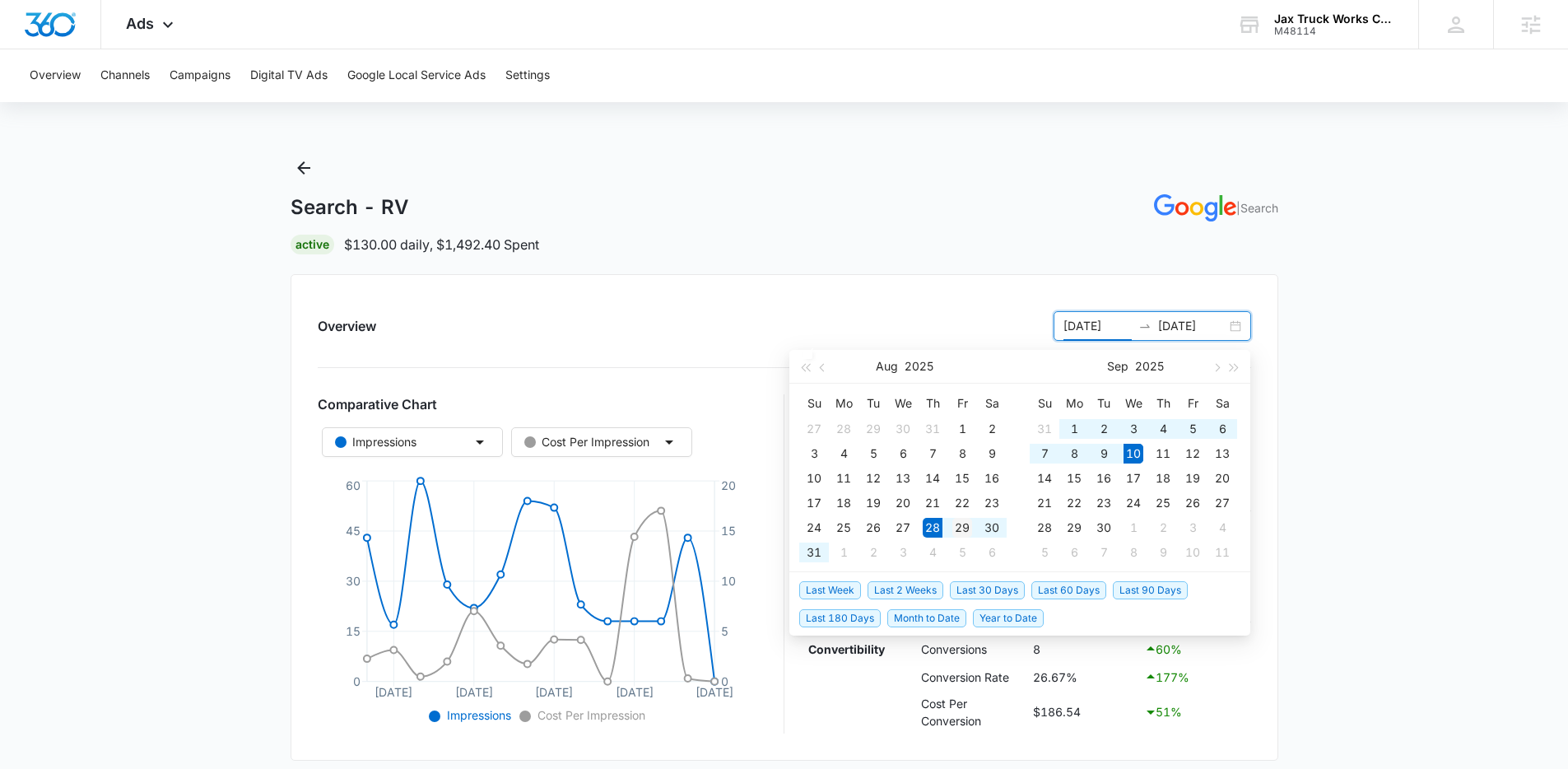
type input "08/29/2025"
click at [966, 518] on div "29" at bounding box center [962, 528] width 20 height 20
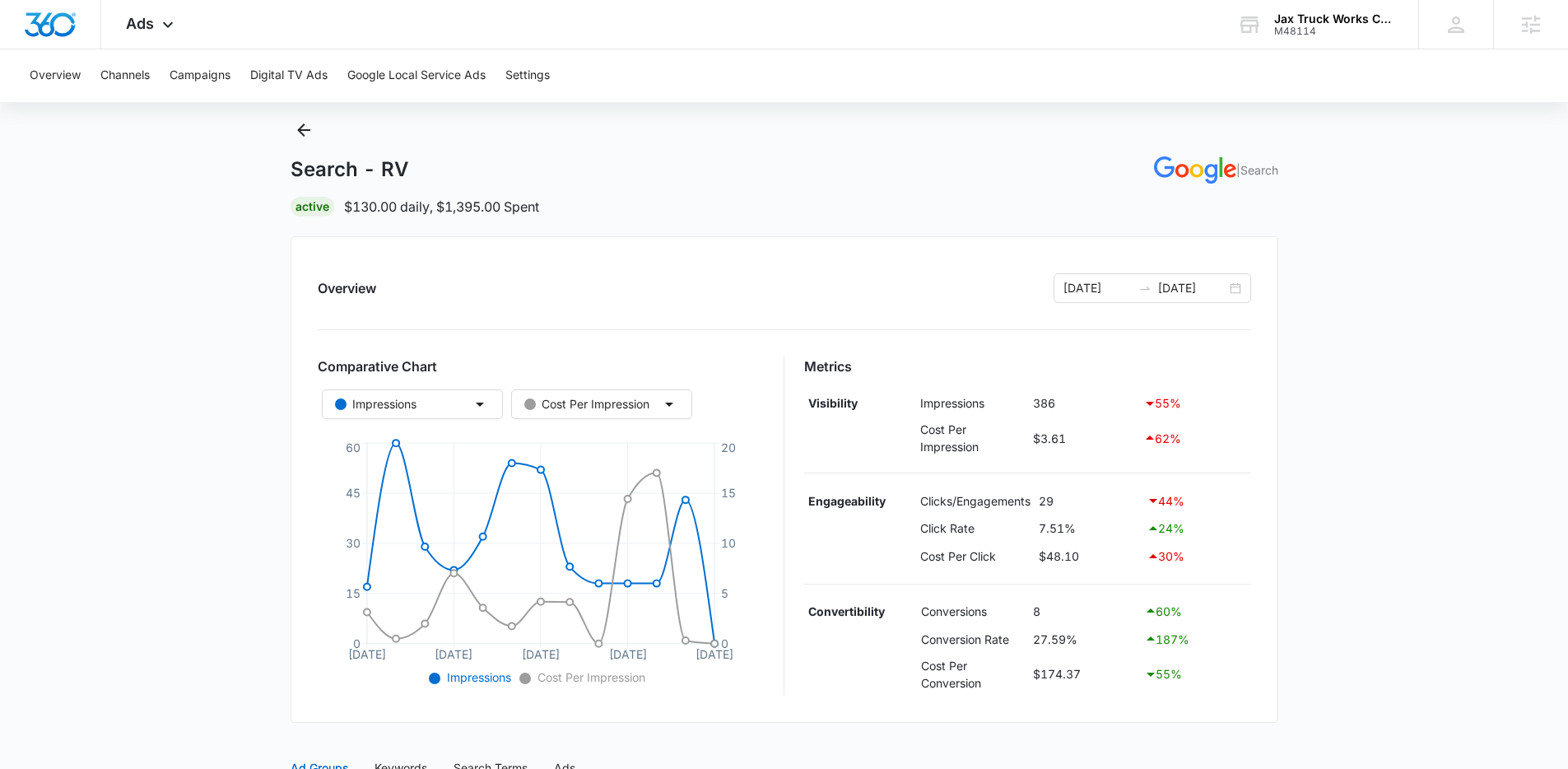
scroll to position [127, 0]
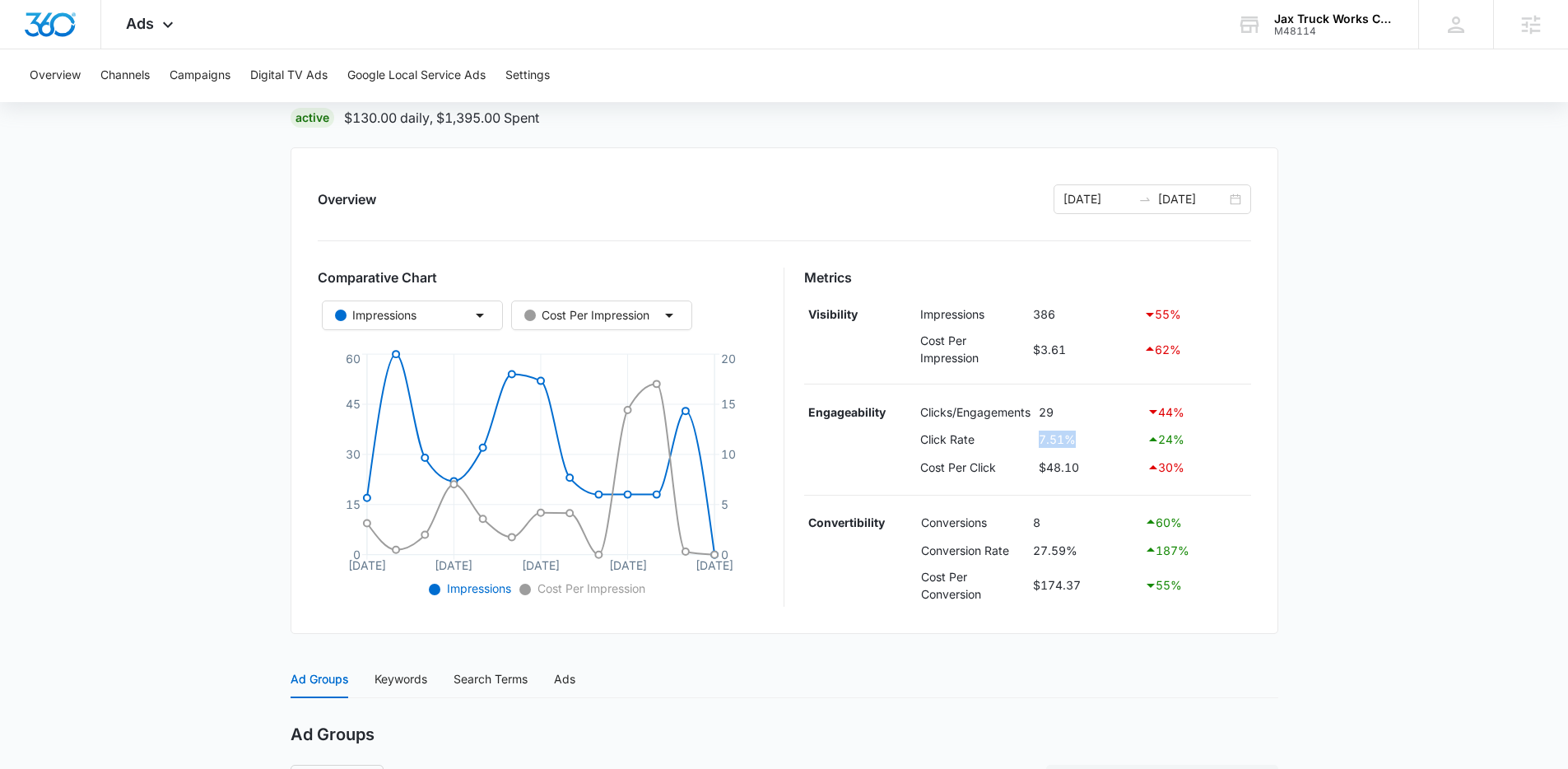
drag, startPoint x: 1031, startPoint y: 440, endPoint x: 1182, endPoint y: 447, distance: 151.2
click at [1182, 447] on tr "Click Rate 7.51% 24 %" at bounding box center [1027, 440] width 447 height 28
click at [1202, 447] on div "24 %" at bounding box center [1196, 439] width 100 height 20
drag, startPoint x: 1203, startPoint y: 558, endPoint x: 1083, endPoint y: 557, distance: 120.0
click at [1047, 557] on tr "Conversion Rate 27.59% 187 %" at bounding box center [1027, 550] width 447 height 28
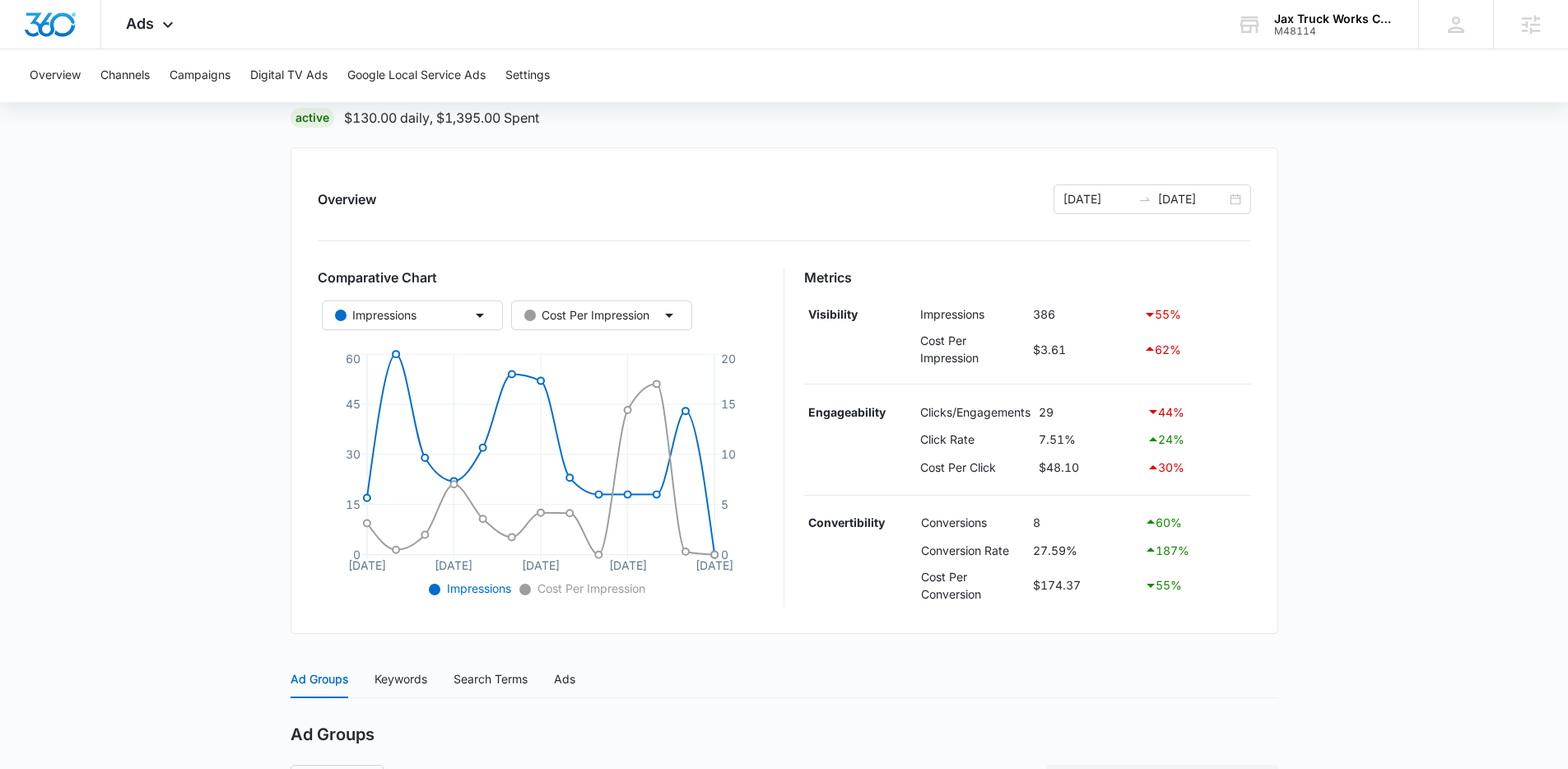
drag, startPoint x: 1313, startPoint y: 550, endPoint x: 1329, endPoint y: 543, distance: 17.5
click at [1313, 550] on main "Search - RV | Search Active $130.00 daily , $1,395.00 Spent Overview 08/29/2025…" at bounding box center [784, 525] width 1568 height 994
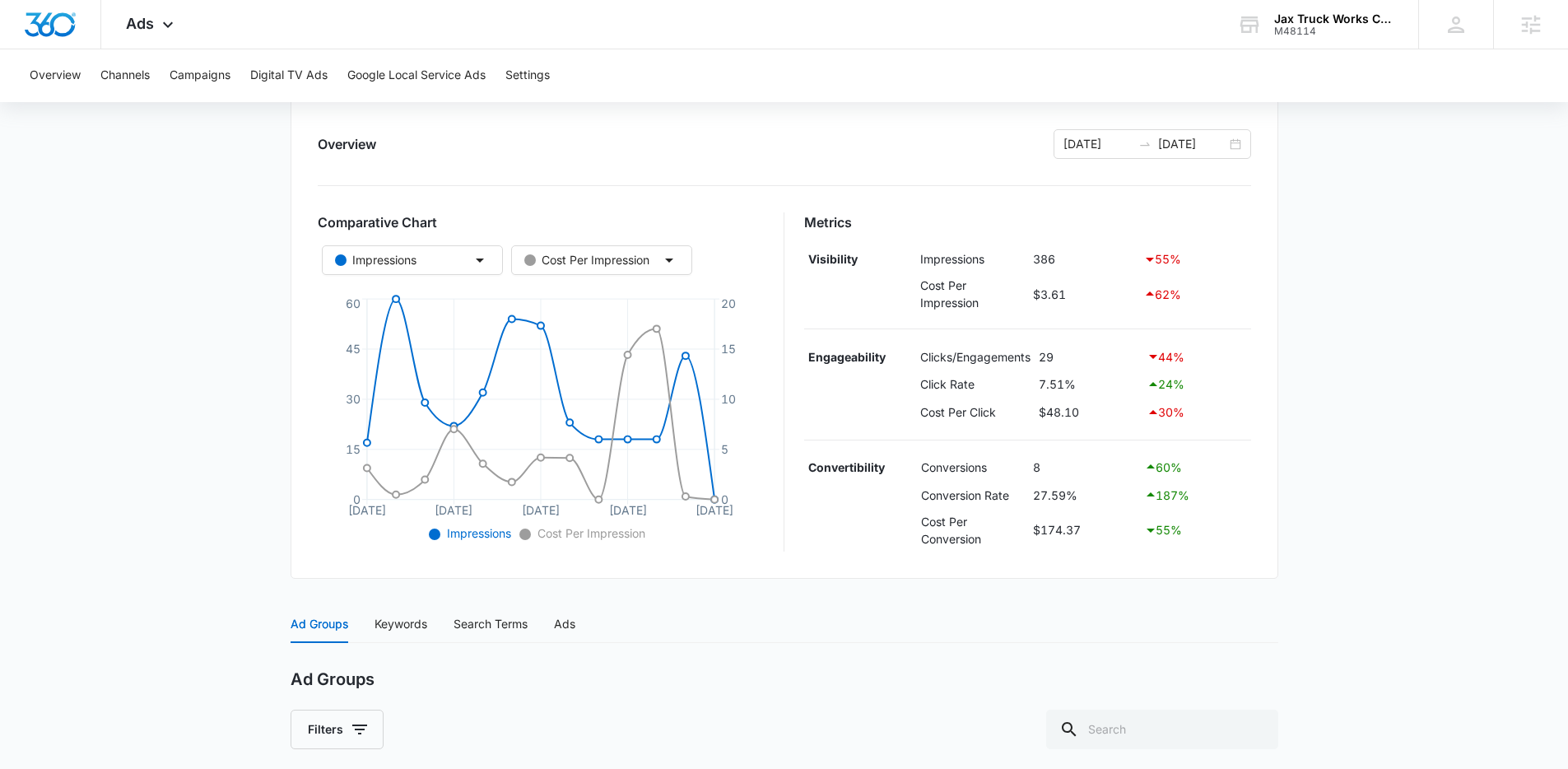
scroll to position [380, 0]
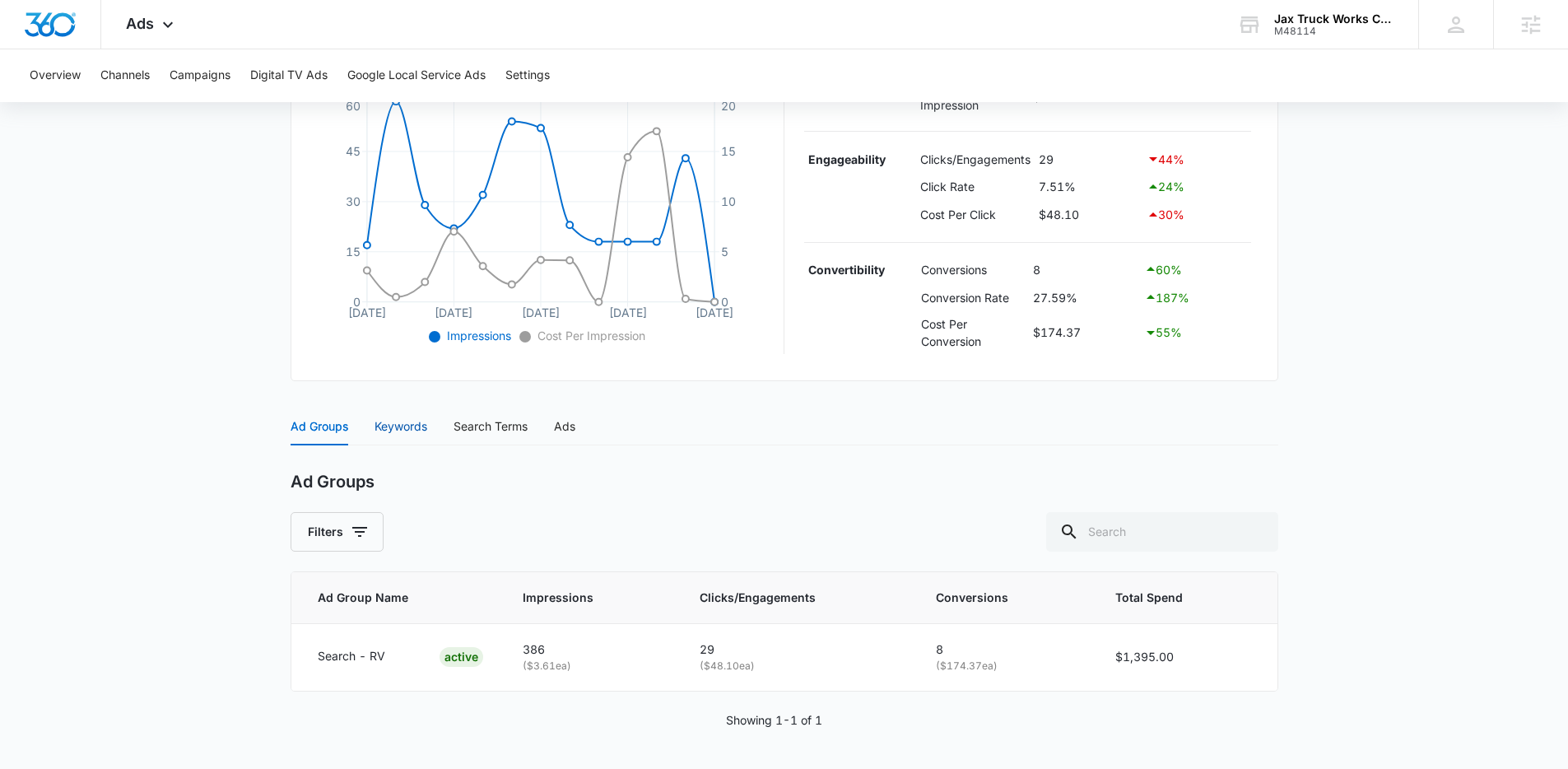
click at [416, 429] on div "Keywords" at bounding box center [400, 426] width 52 height 18
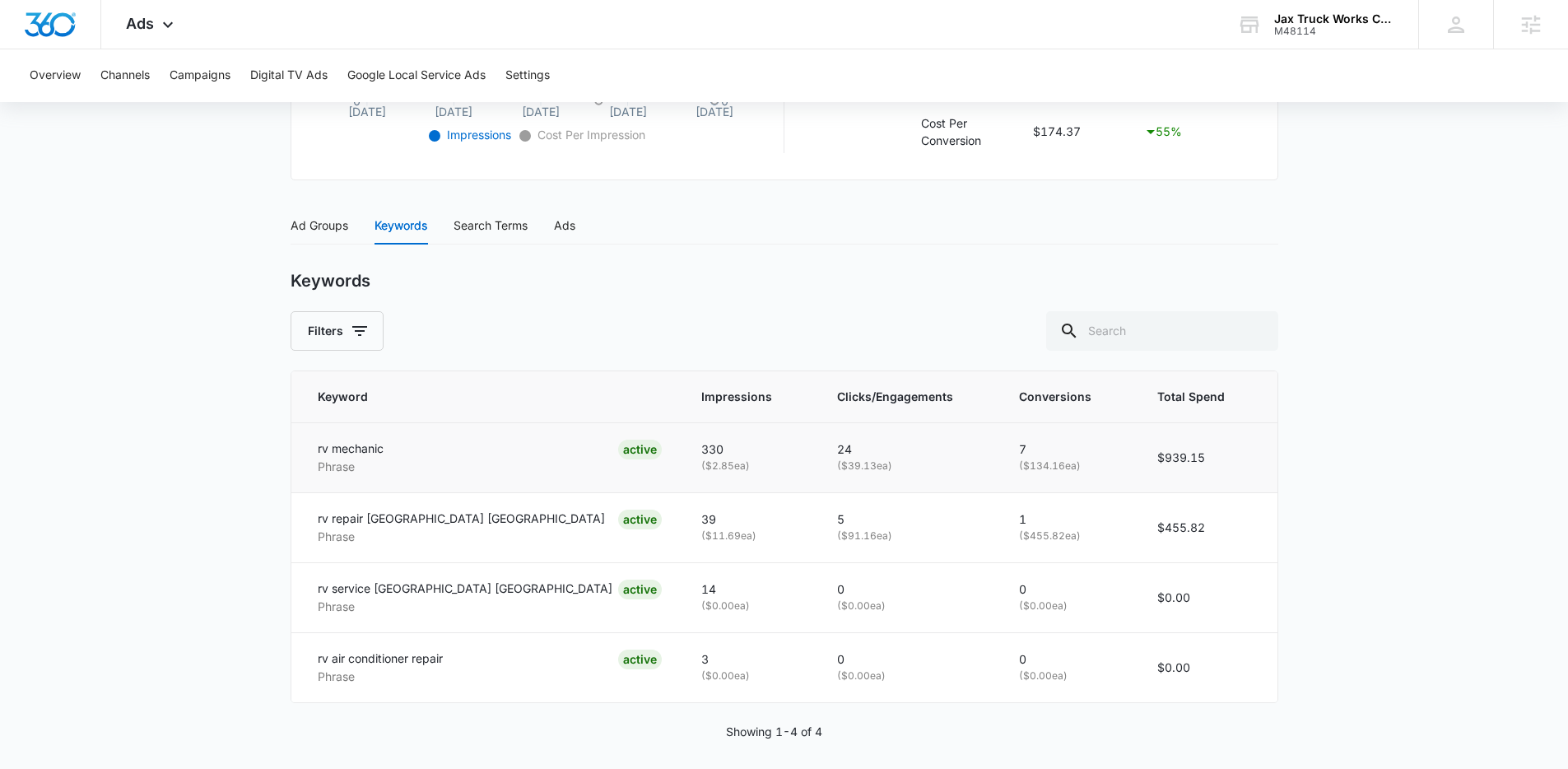
scroll to position [592, 0]
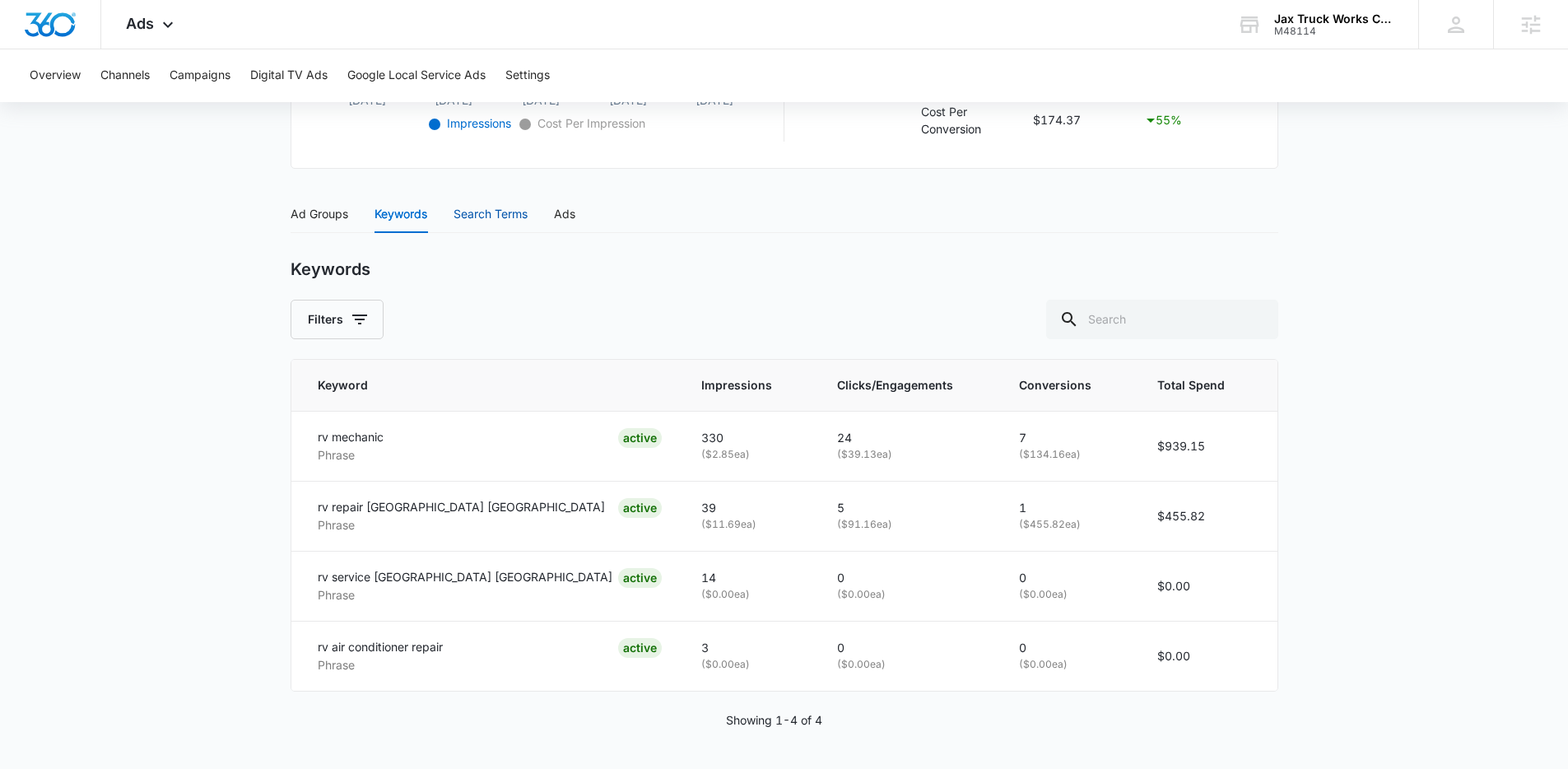
click at [459, 220] on div "Search Terms" at bounding box center [491, 214] width 74 height 18
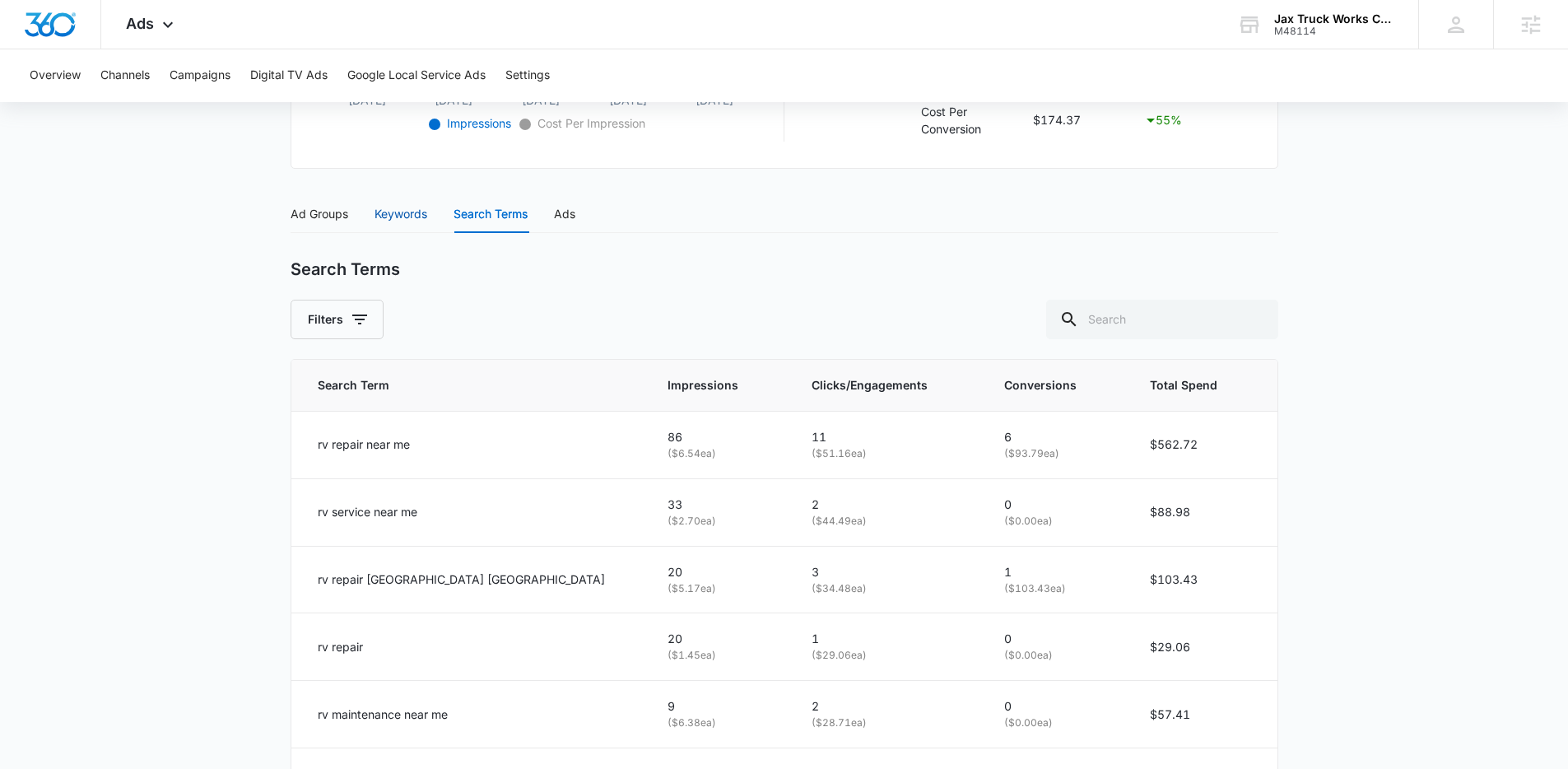
click at [419, 208] on div "Keywords" at bounding box center [400, 214] width 52 height 18
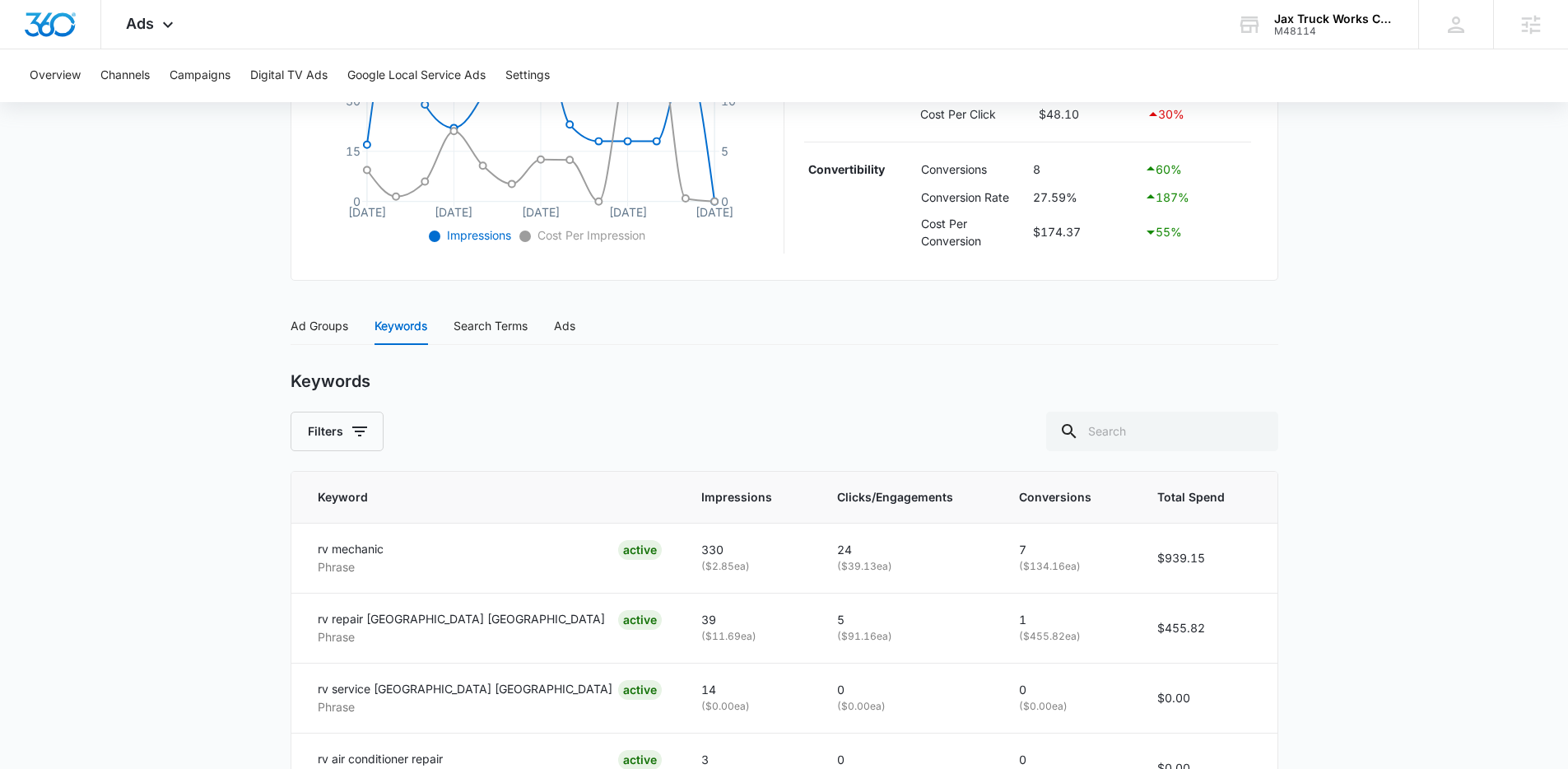
scroll to position [148, 0]
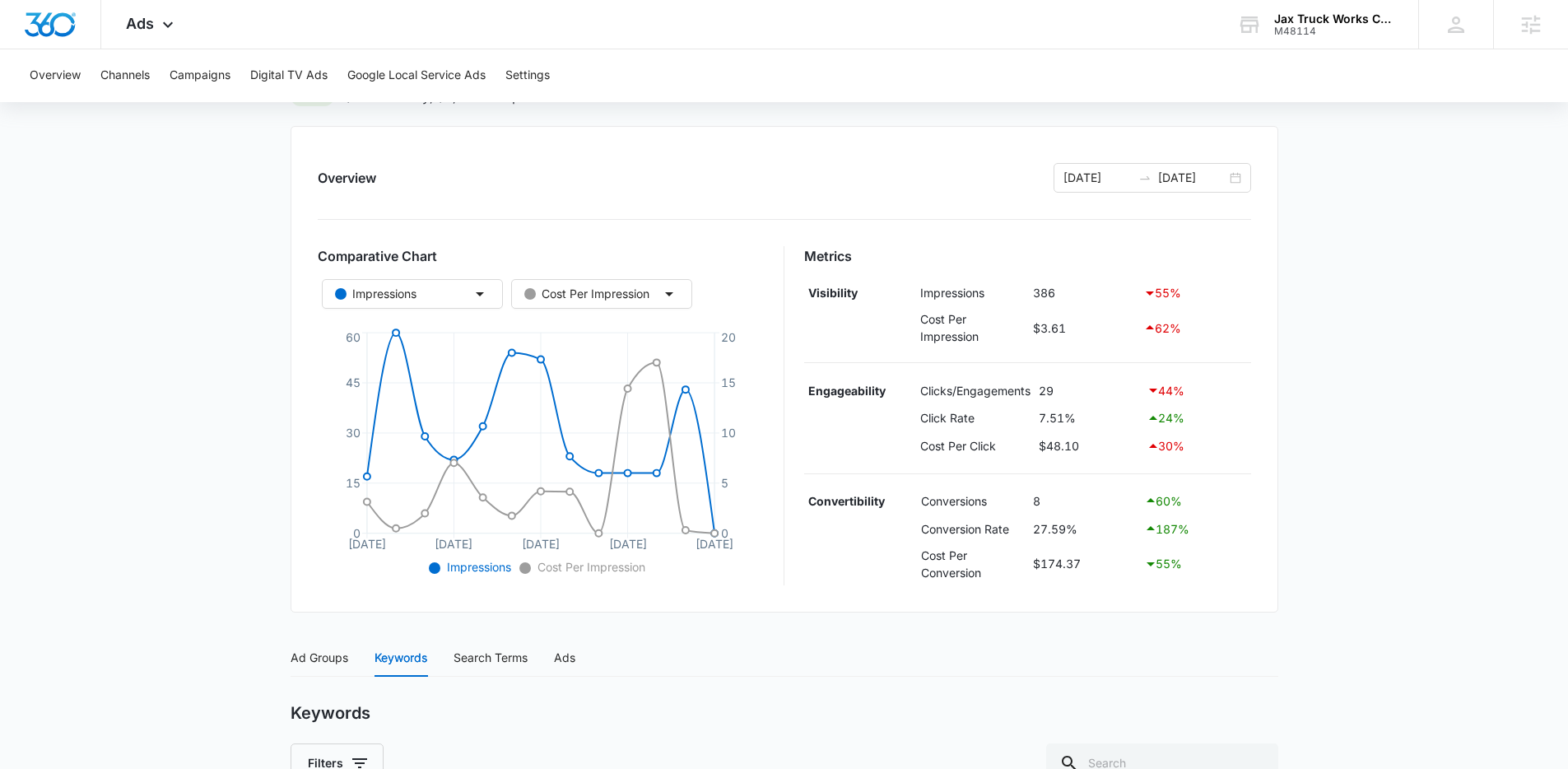
click at [1084, 549] on td "$174.37" at bounding box center [1084, 564] width 111 height 43
drag, startPoint x: 1083, startPoint y: 530, endPoint x: 1035, endPoint y: 530, distance: 48.0
click at [1035, 530] on td "27.59%" at bounding box center [1084, 529] width 111 height 28
click at [1032, 530] on td "27.59%" at bounding box center [1084, 529] width 111 height 28
drag, startPoint x: 1032, startPoint y: 530, endPoint x: 1100, endPoint y: 530, distance: 68.0
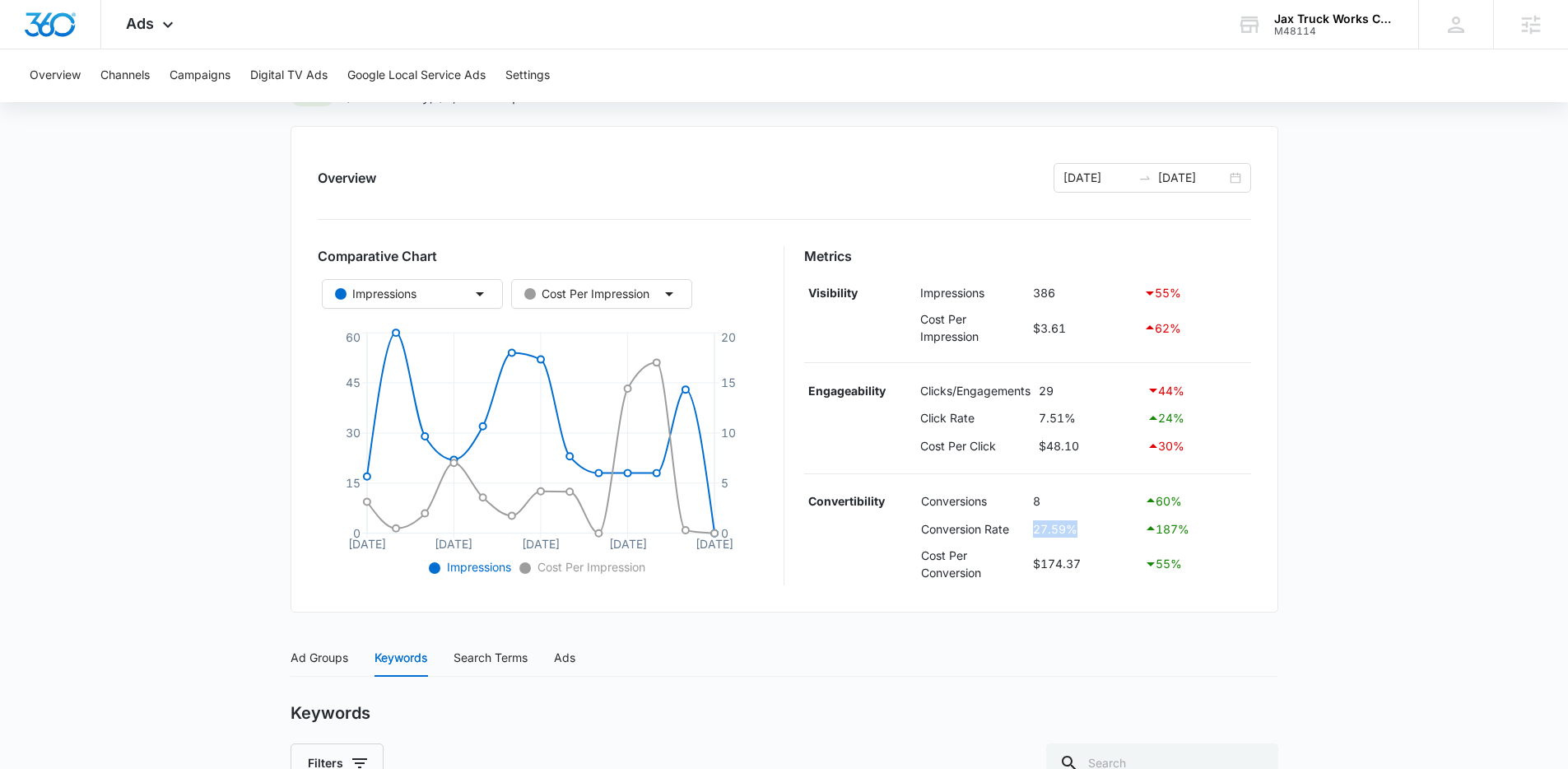
click at [1100, 530] on td "27.59%" at bounding box center [1084, 529] width 111 height 28
drag, startPoint x: 1076, startPoint y: 418, endPoint x: 1029, endPoint y: 418, distance: 47.0
click at [1029, 418] on tr "Click Rate 7.51% 24 %" at bounding box center [1027, 419] width 447 height 28
click at [165, 27] on icon at bounding box center [168, 28] width 20 height 20
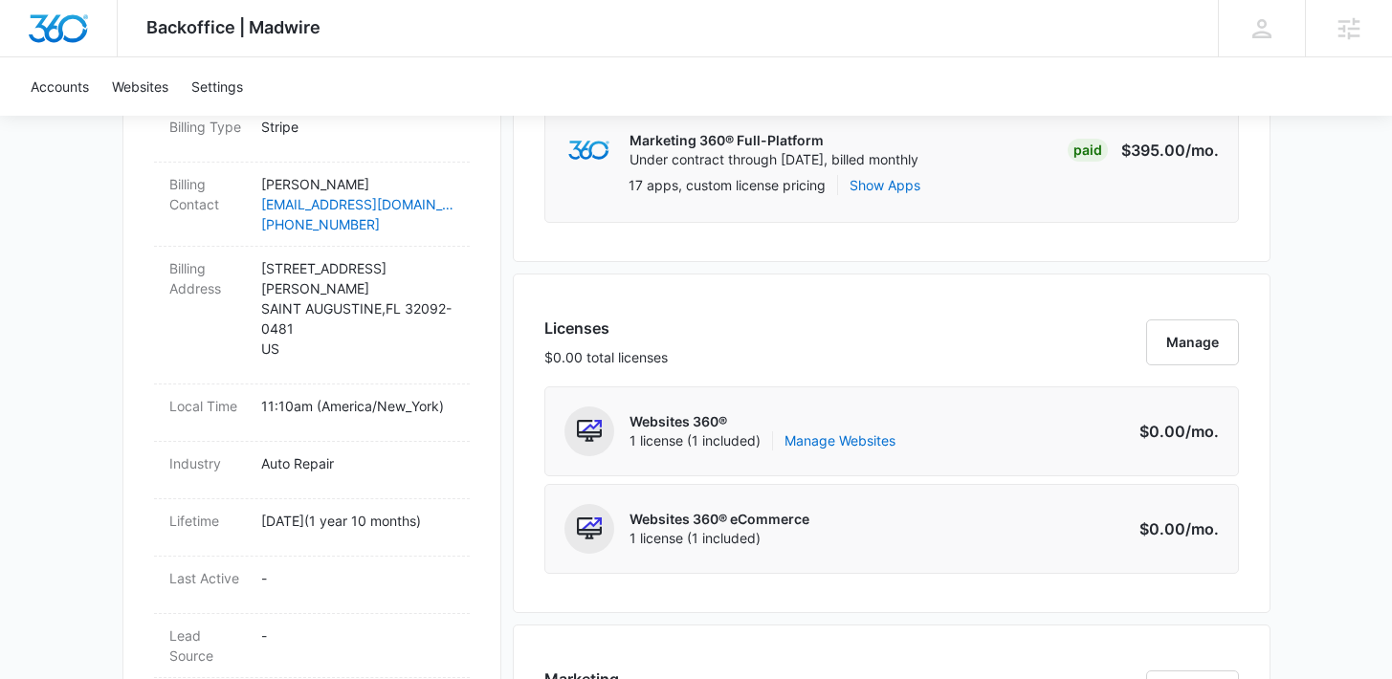
scroll to position [650, 0]
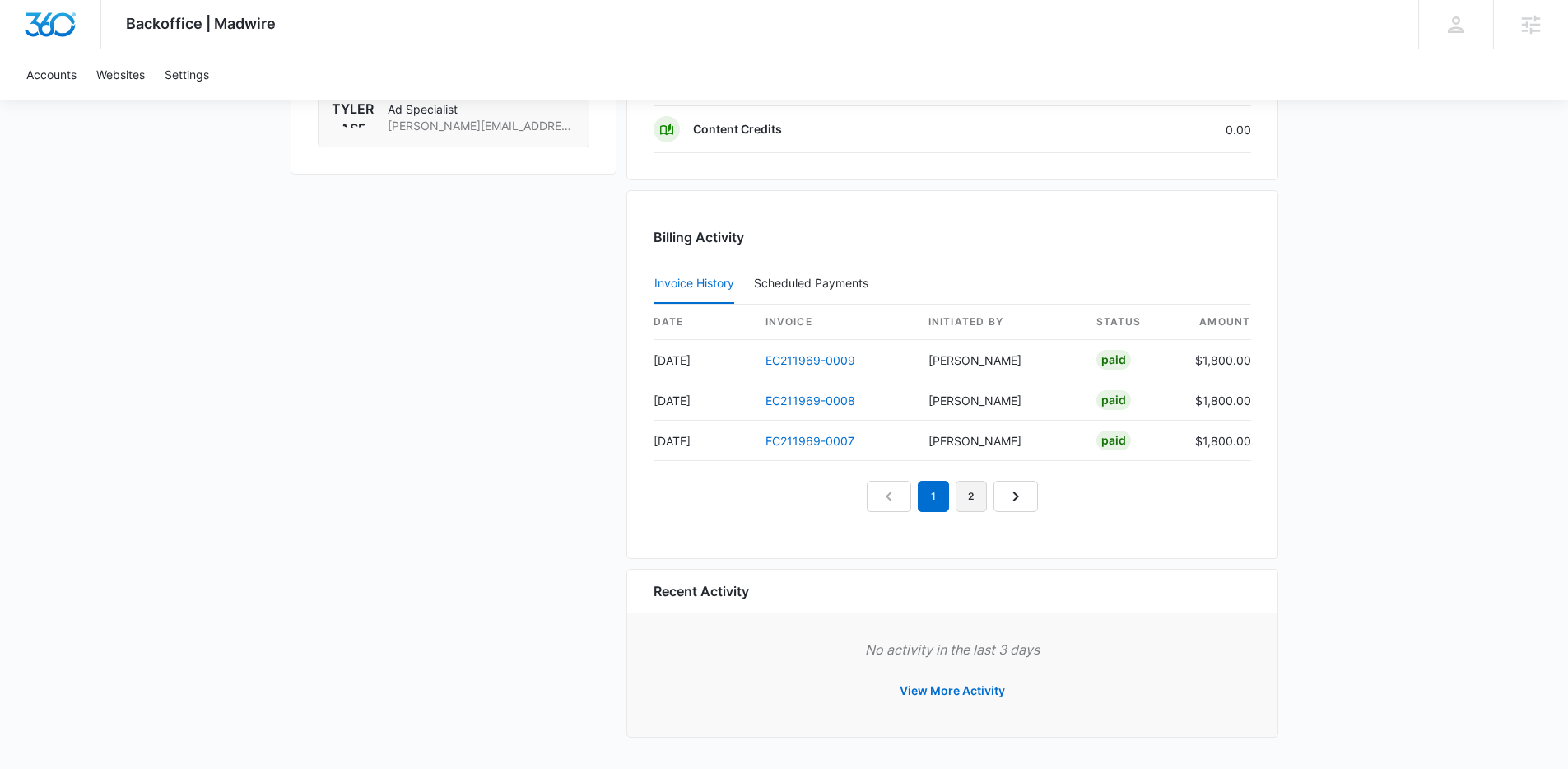
click at [974, 481] on link "2" at bounding box center [971, 497] width 31 height 31
click at [991, 499] on link "3" at bounding box center [990, 497] width 31 height 31
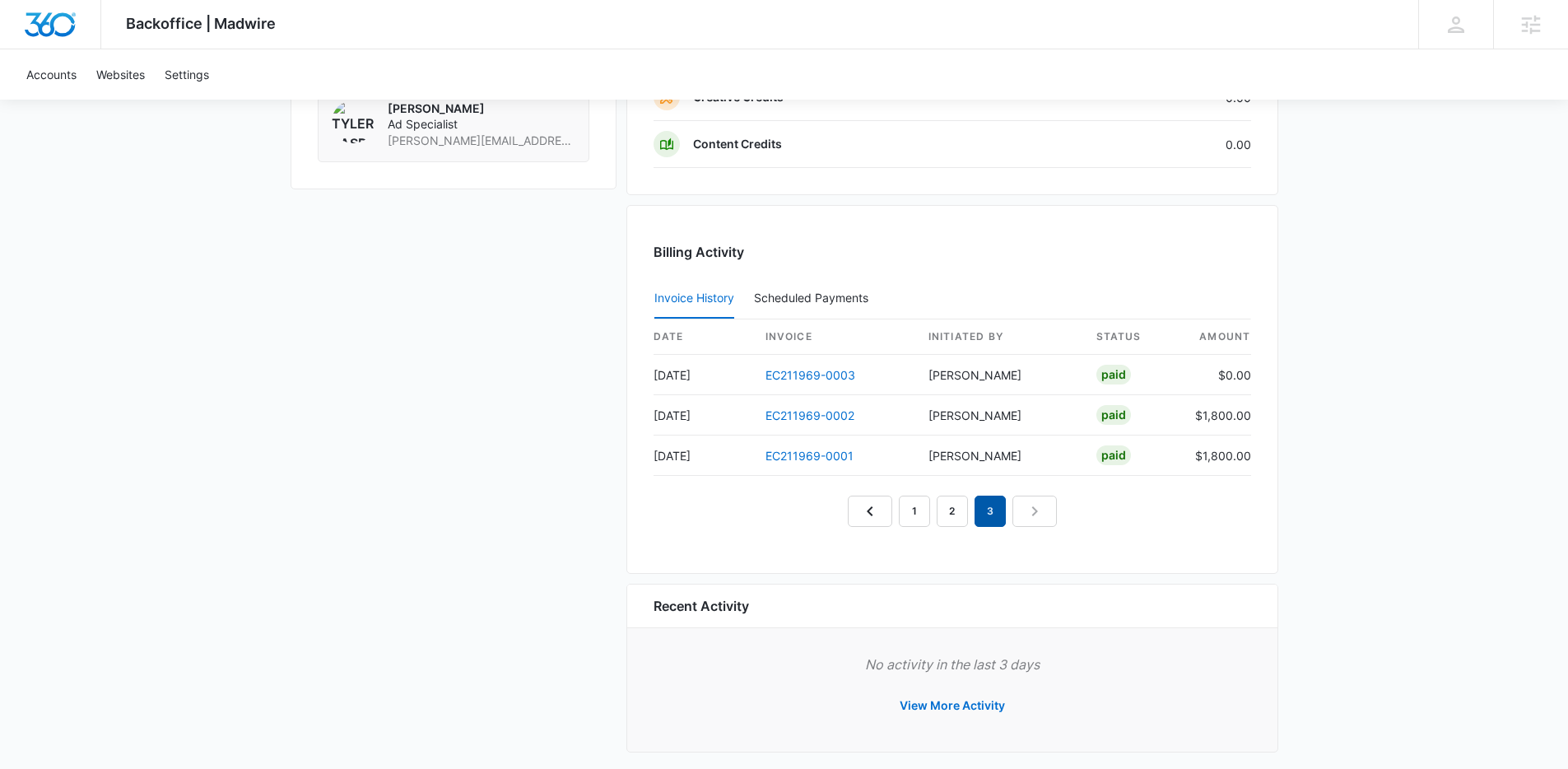
scroll to position [1450, 0]
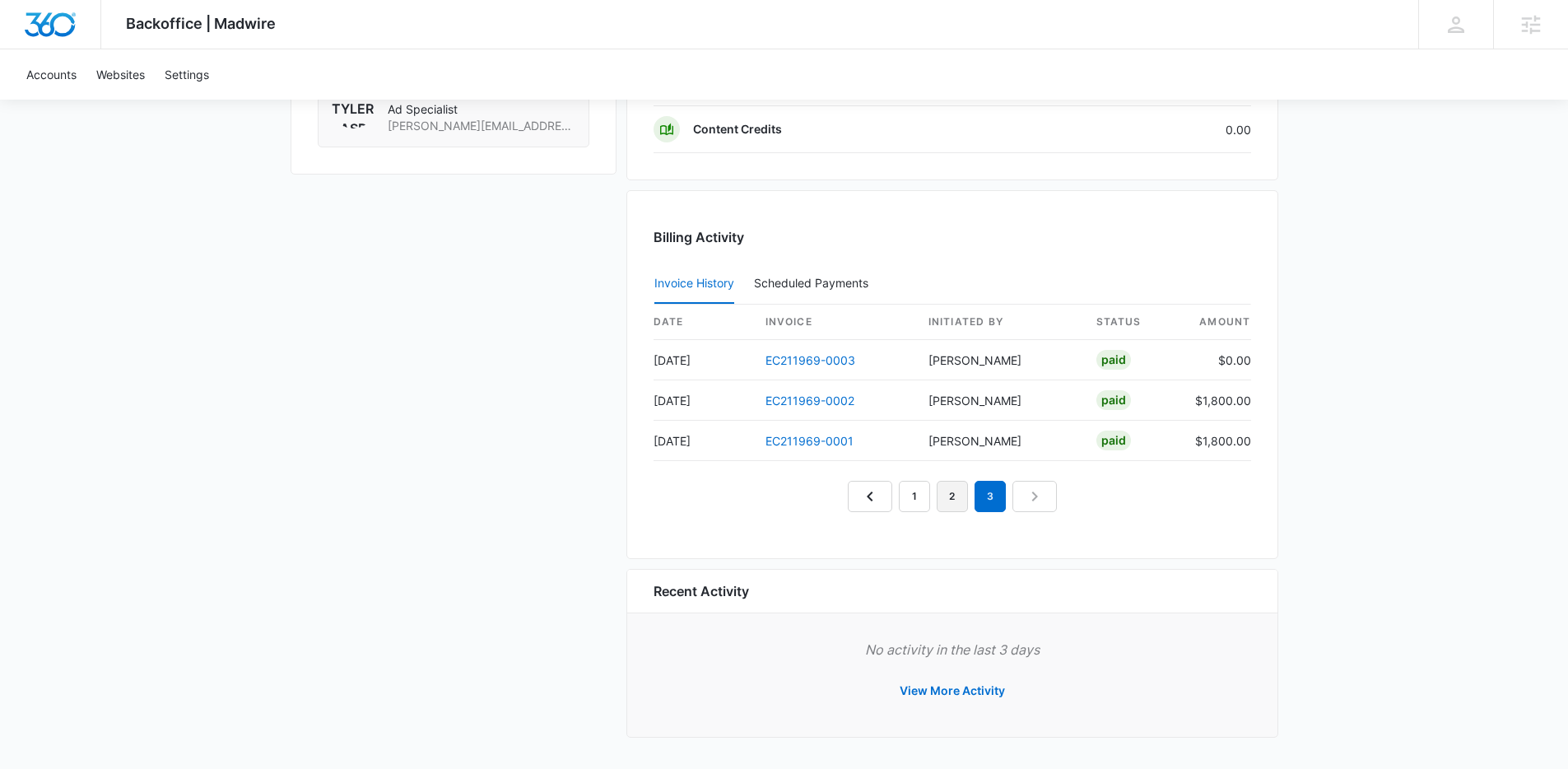
click at [942, 502] on link "2" at bounding box center [952, 497] width 31 height 31
click at [919, 508] on link "1" at bounding box center [914, 497] width 31 height 31
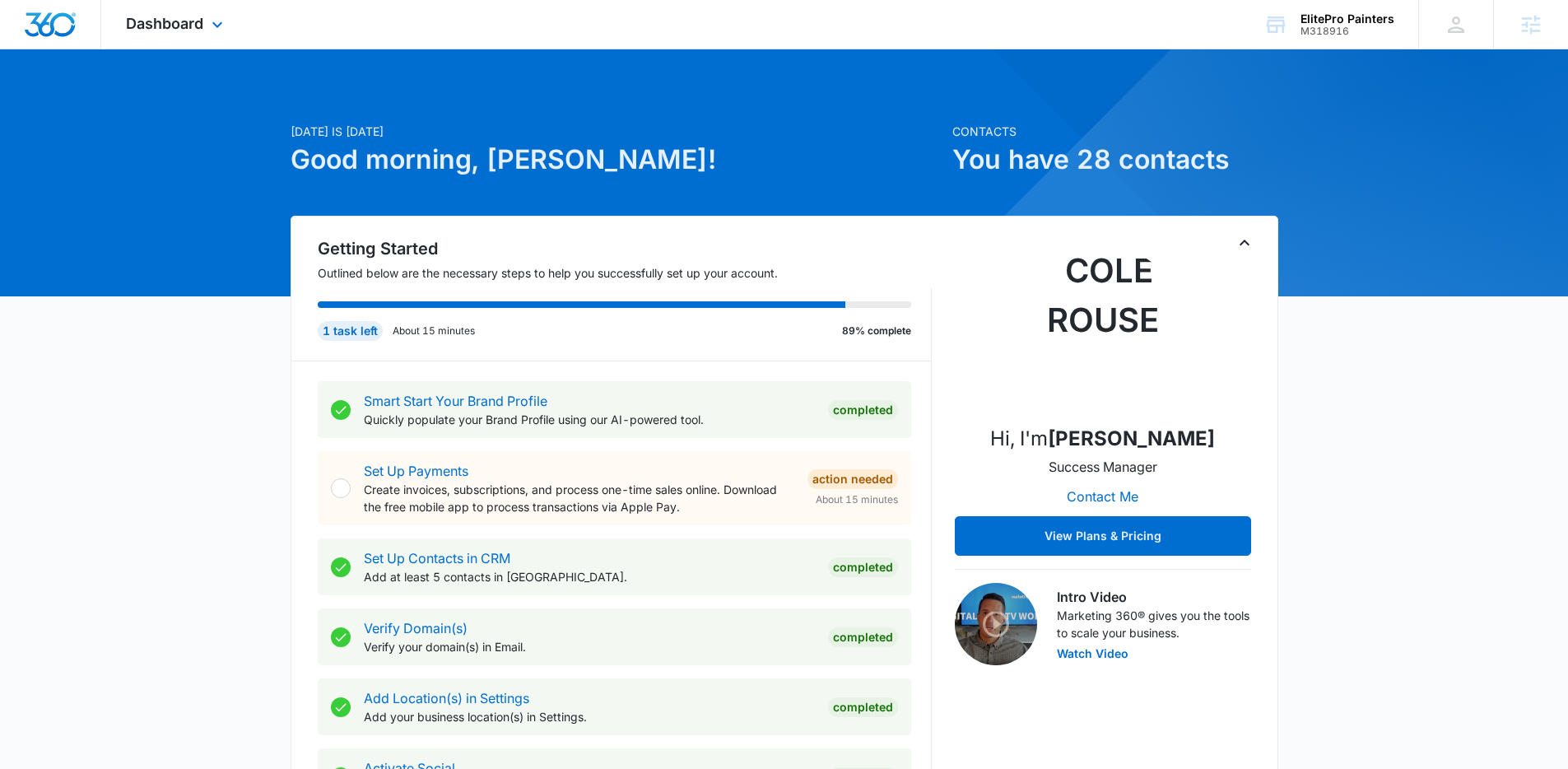
click at [151, 40] on div "Dashboard Apps Reputation Websites Forms CRM Email Social POS Content Ads Intel…" at bounding box center [176, 24] width 151 height 48
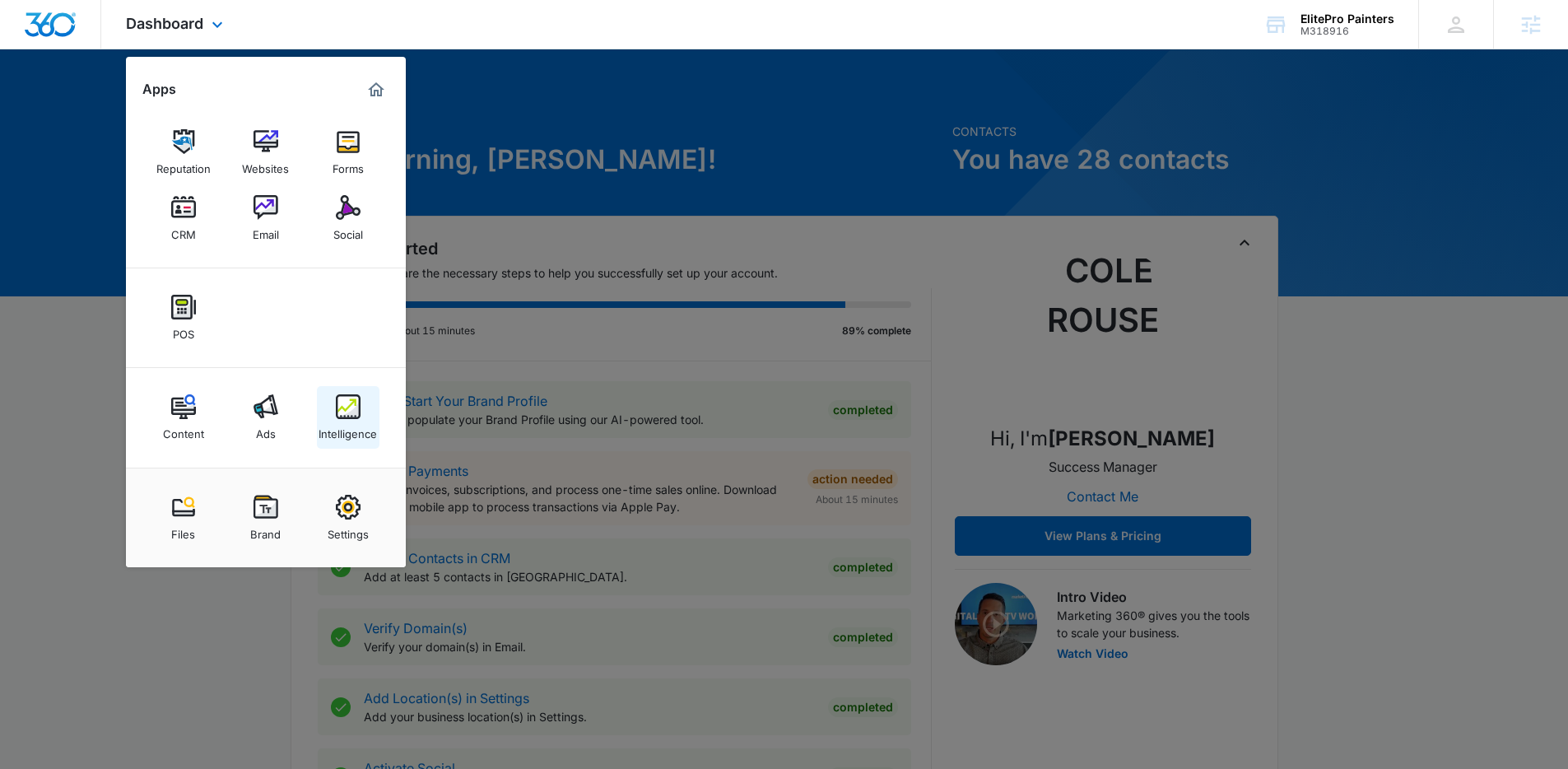
click at [346, 428] on div "Intelligence" at bounding box center [348, 430] width 59 height 22
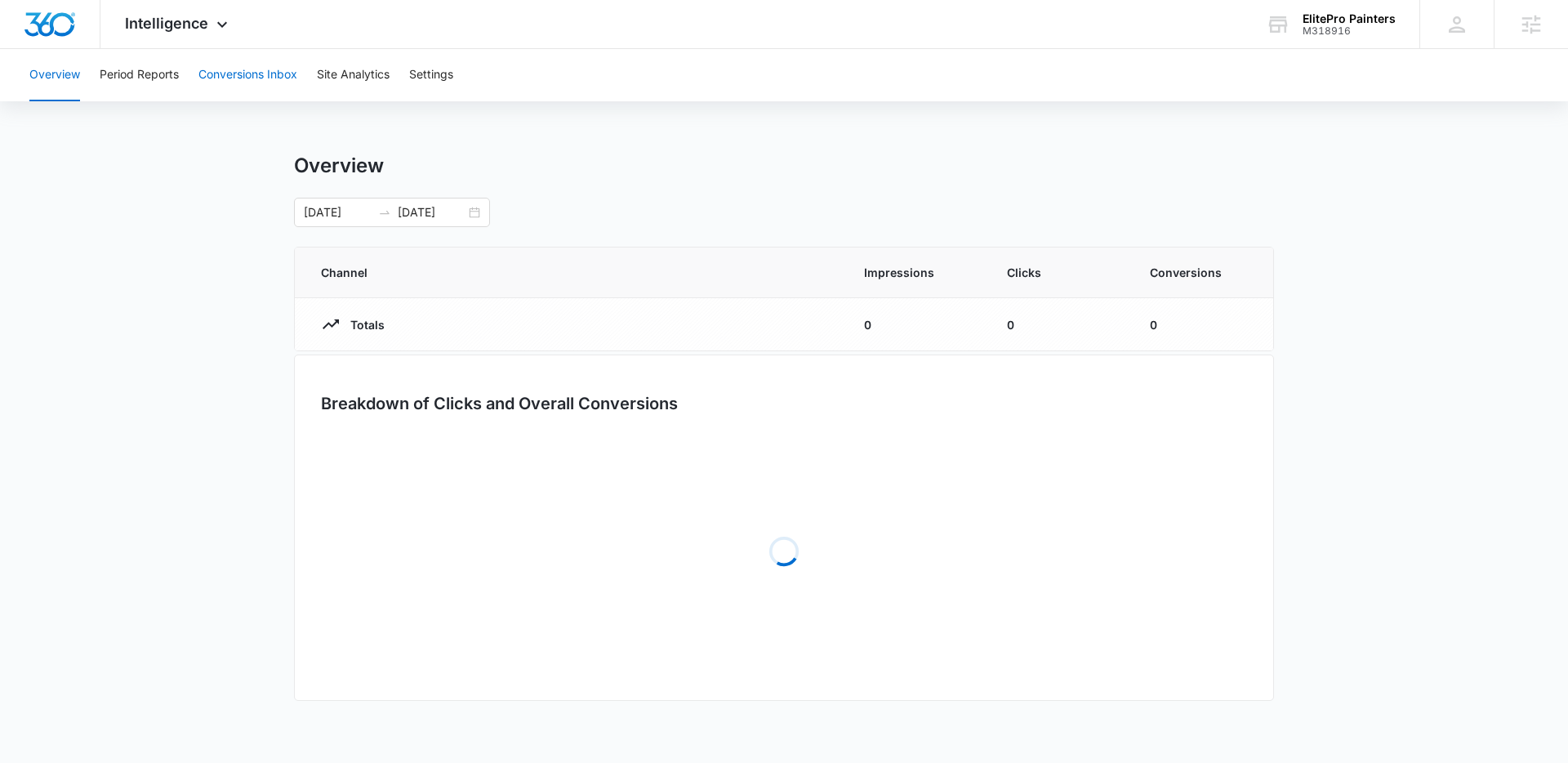
click at [269, 74] on button "Conversions Inbox" at bounding box center [248, 74] width 99 height 52
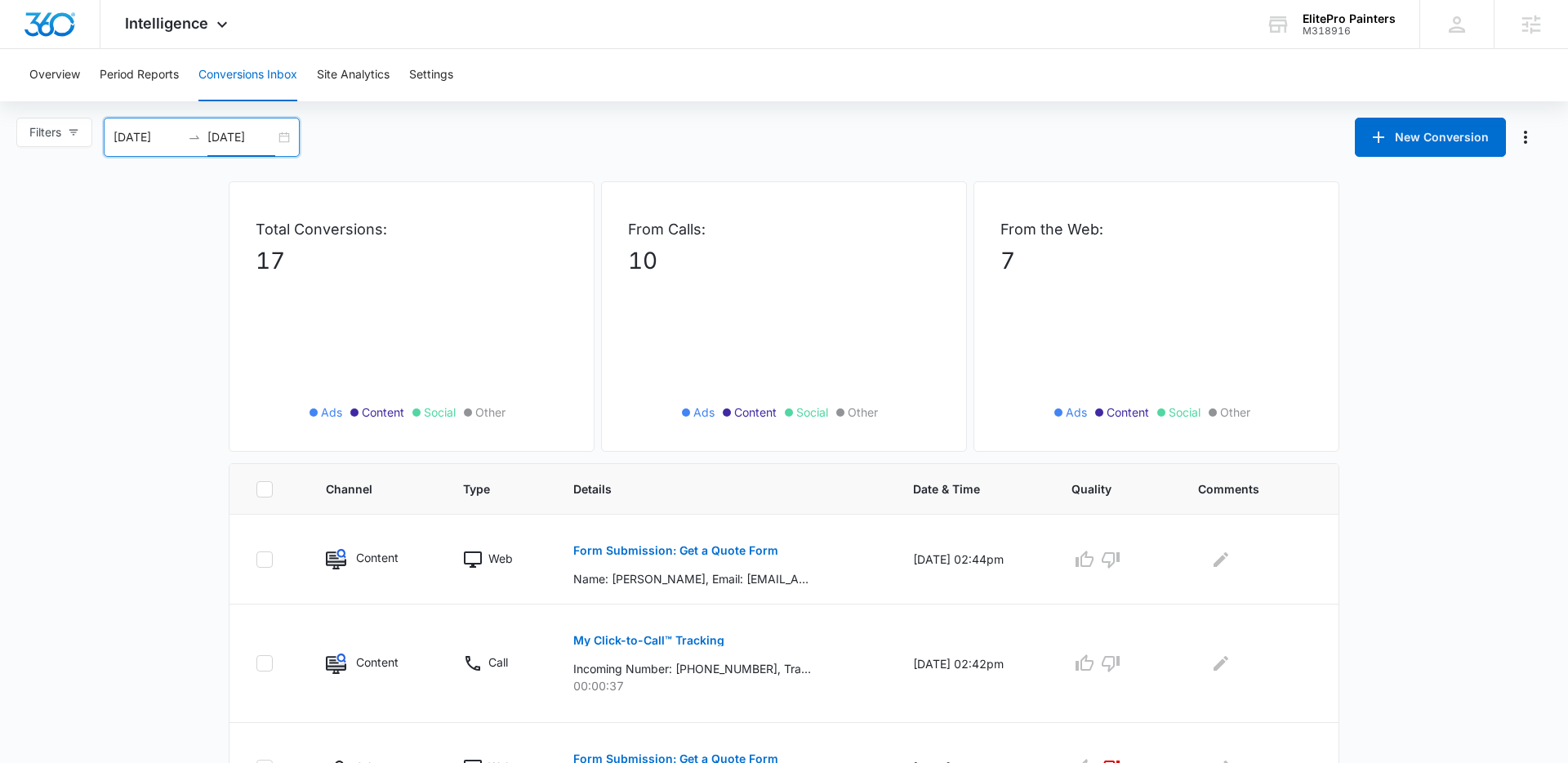
click at [273, 144] on input "[DATE]" at bounding box center [241, 137] width 67 height 18
type input "[DATE]"
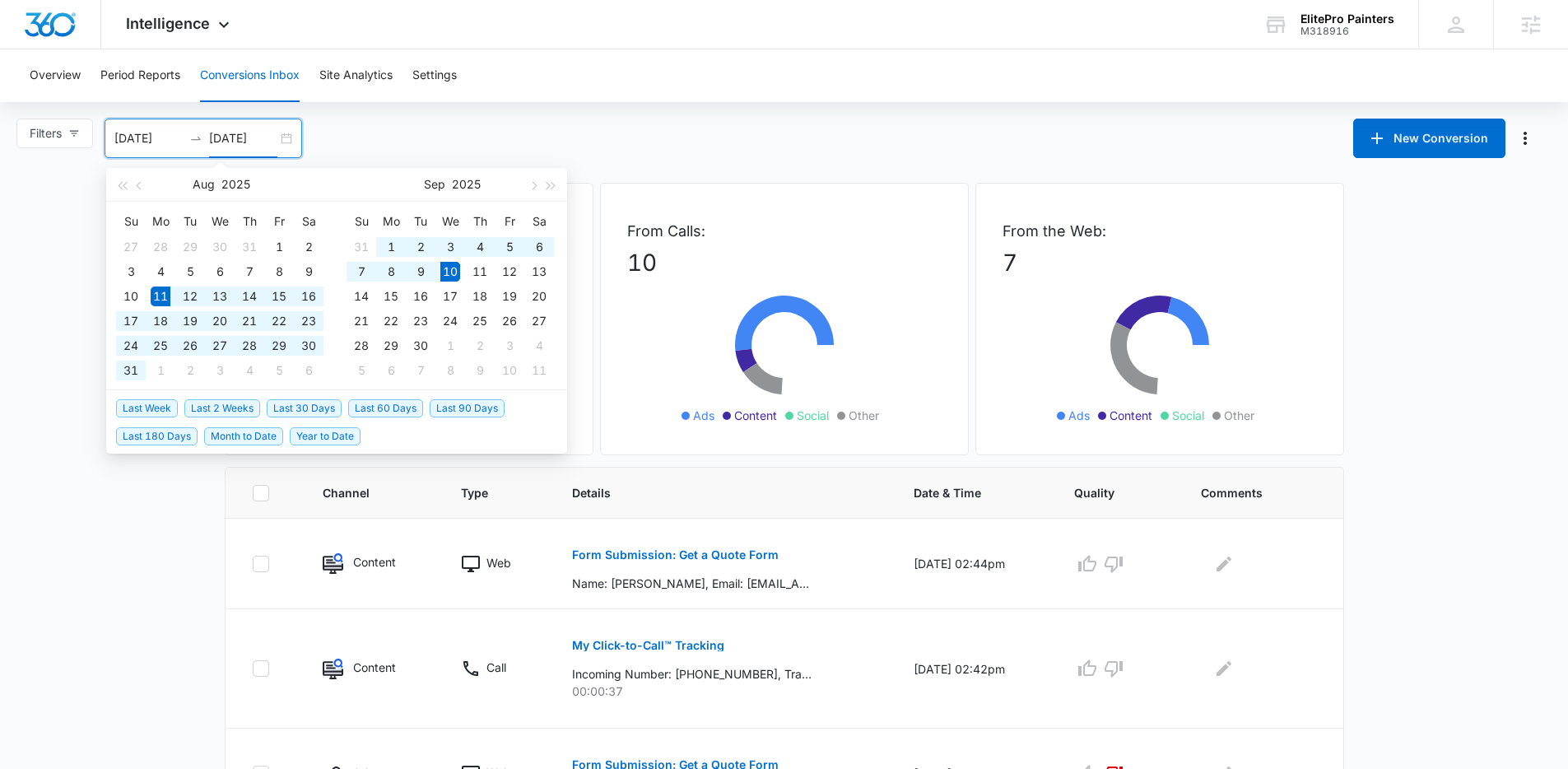
click at [287, 408] on span "Last 30 Days" at bounding box center [304, 408] width 75 height 18
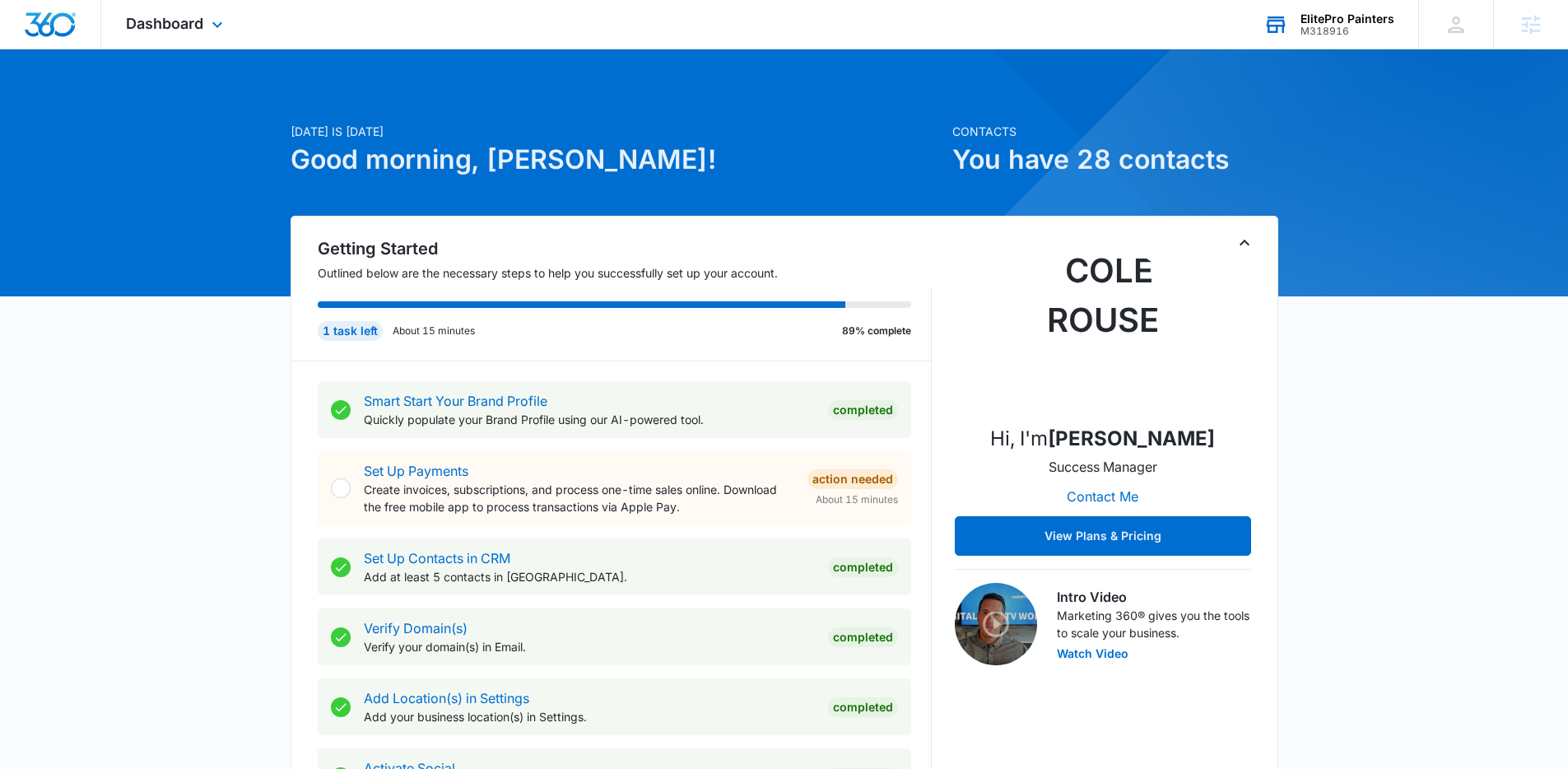
click at [1337, 22] on div "ElitePro Painters" at bounding box center [1347, 18] width 94 height 13
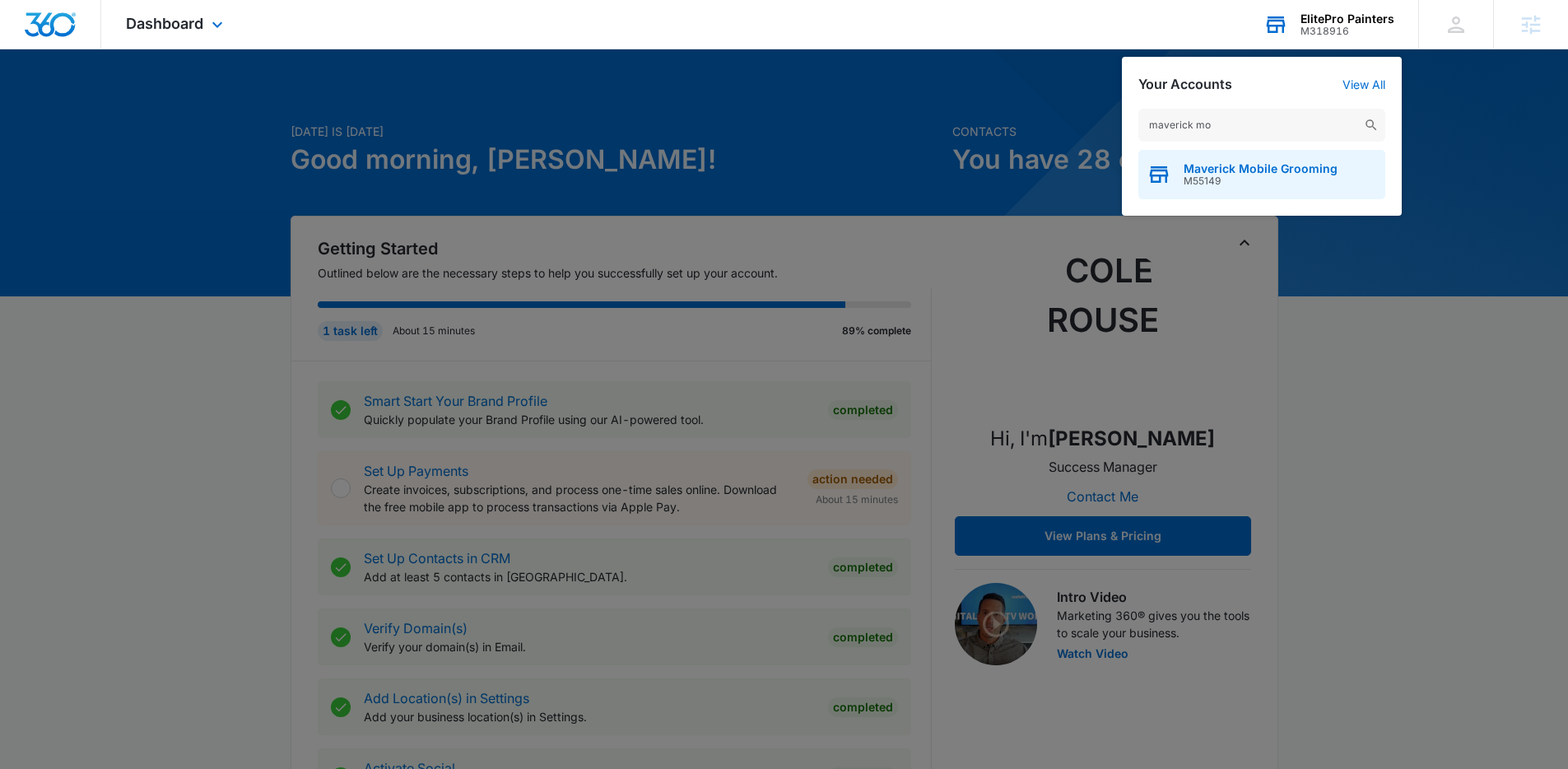
type input "maverick mo"
click at [1276, 171] on span "Maverick Mobile Grooming" at bounding box center [1260, 168] width 154 height 13
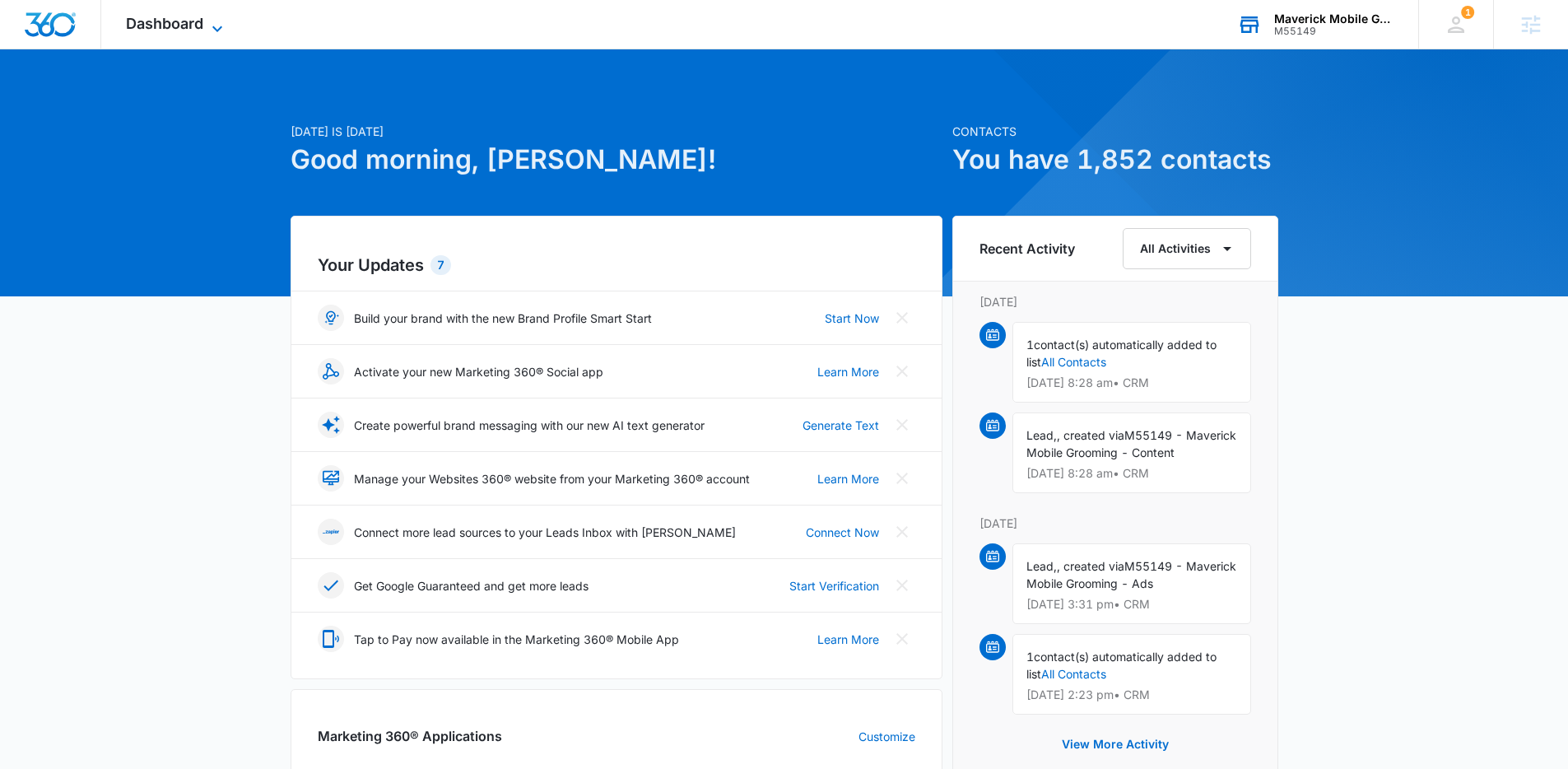
click at [224, 26] on icon at bounding box center [217, 28] width 20 height 20
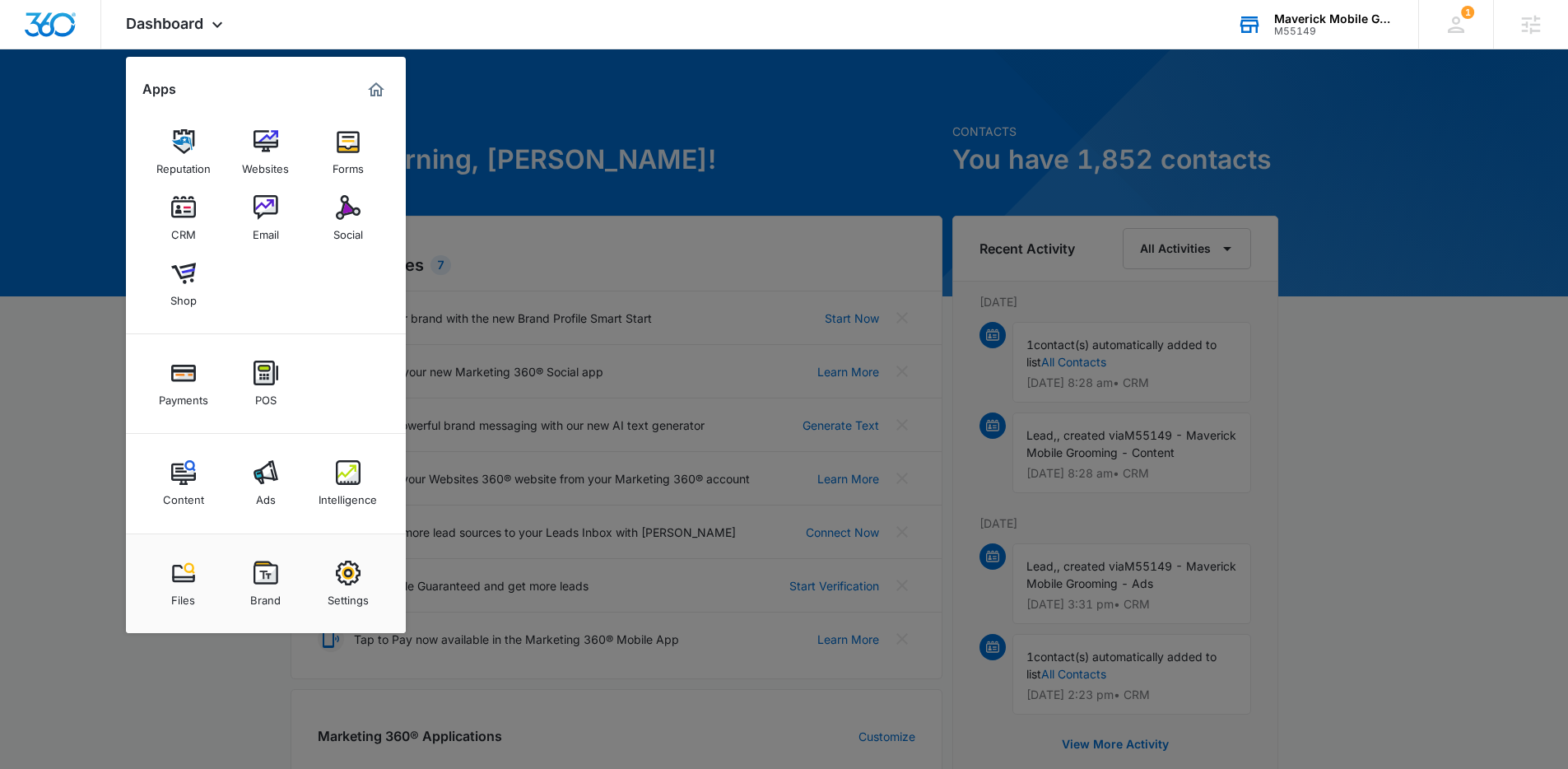
click at [239, 471] on link "Ads" at bounding box center [266, 483] width 63 height 63
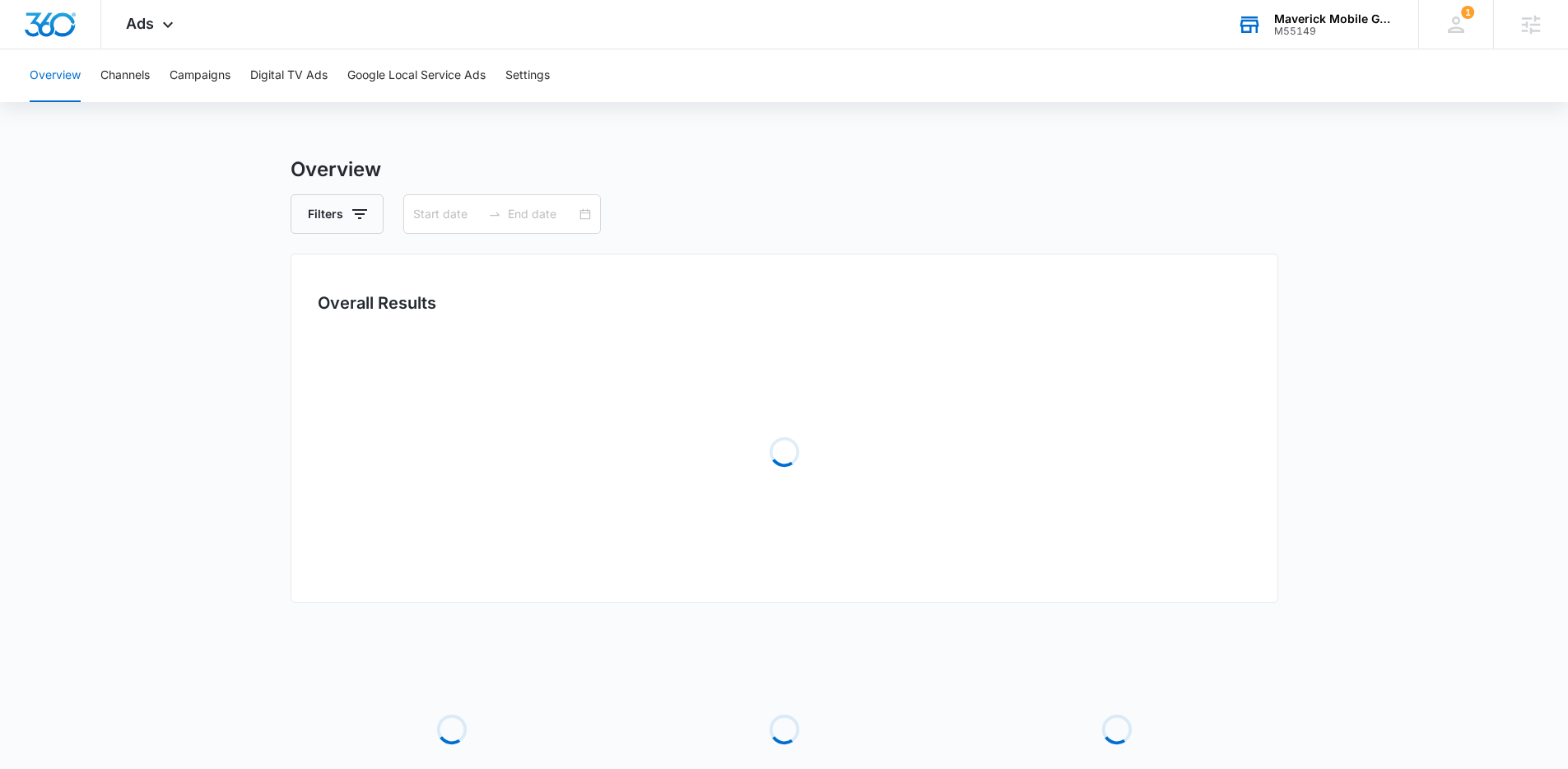
type input "07/22/2025"
type input "08/25/2025"
click at [377, 96] on button "Google Local Service Ads" at bounding box center [417, 75] width 139 height 53
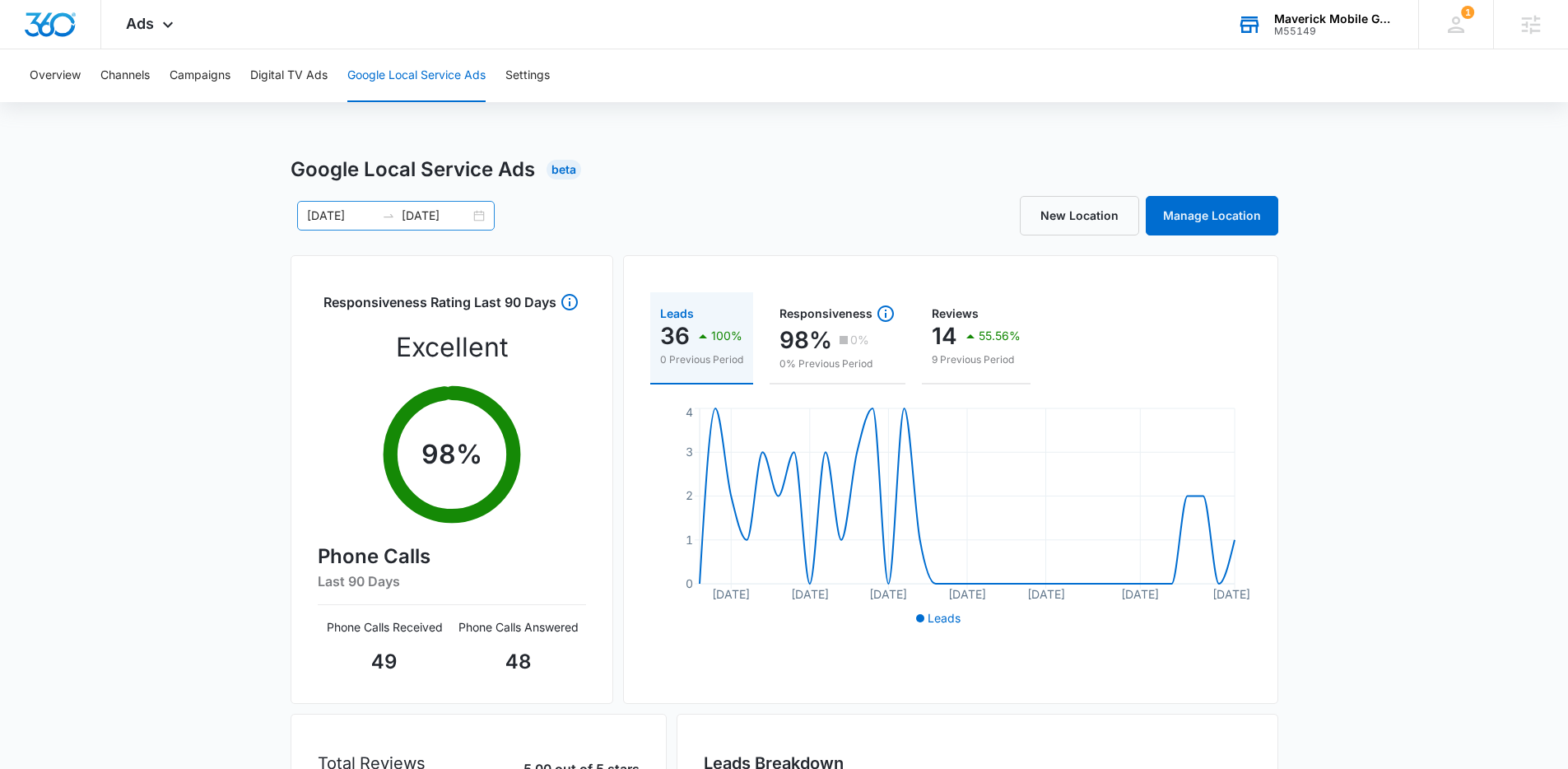
click at [430, 225] on div "07/22/2025 08/25/2025" at bounding box center [396, 215] width 198 height 29
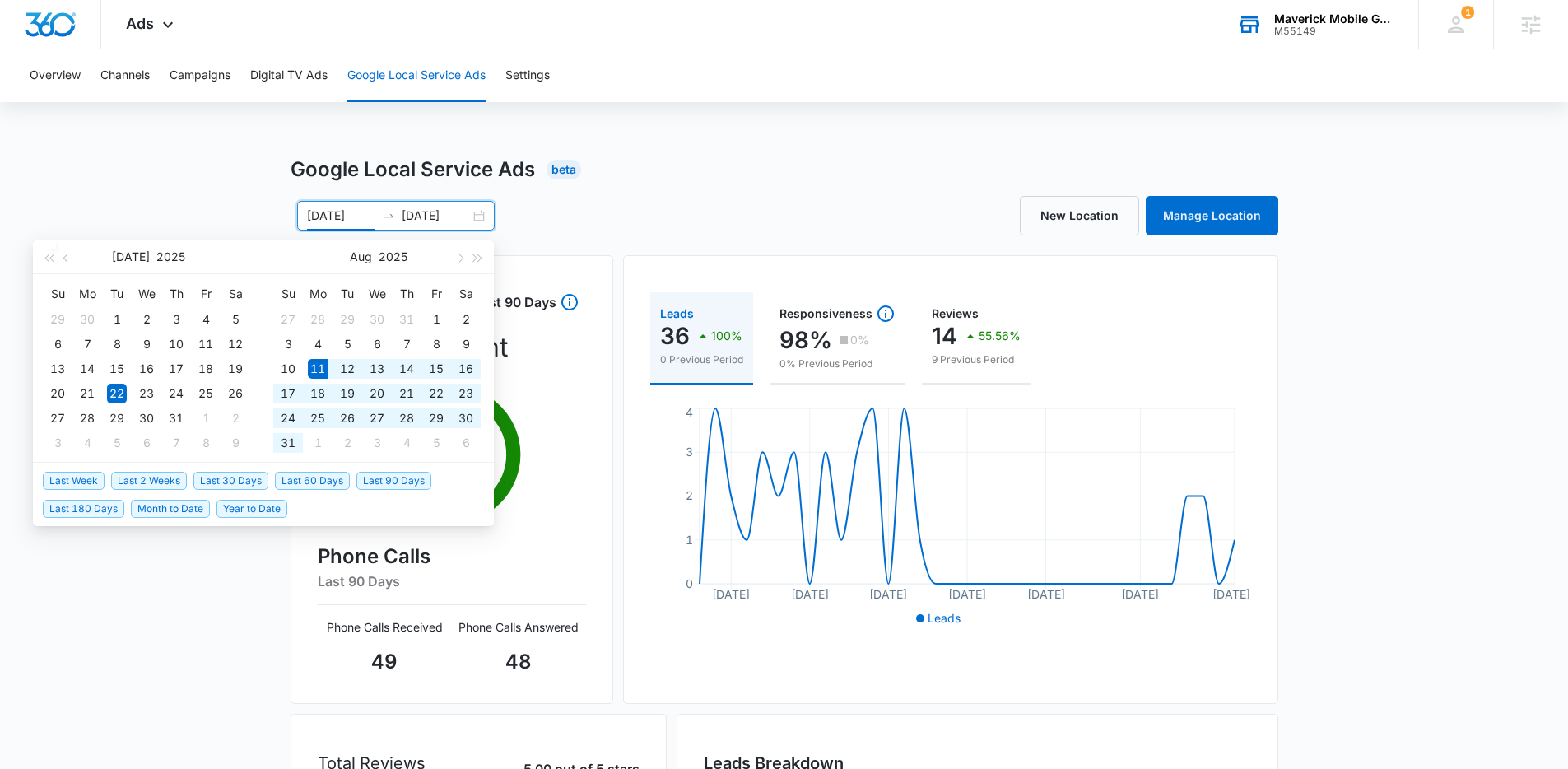
click at [237, 479] on span "Last 30 Days" at bounding box center [231, 481] width 75 height 18
type input "[DATE]"
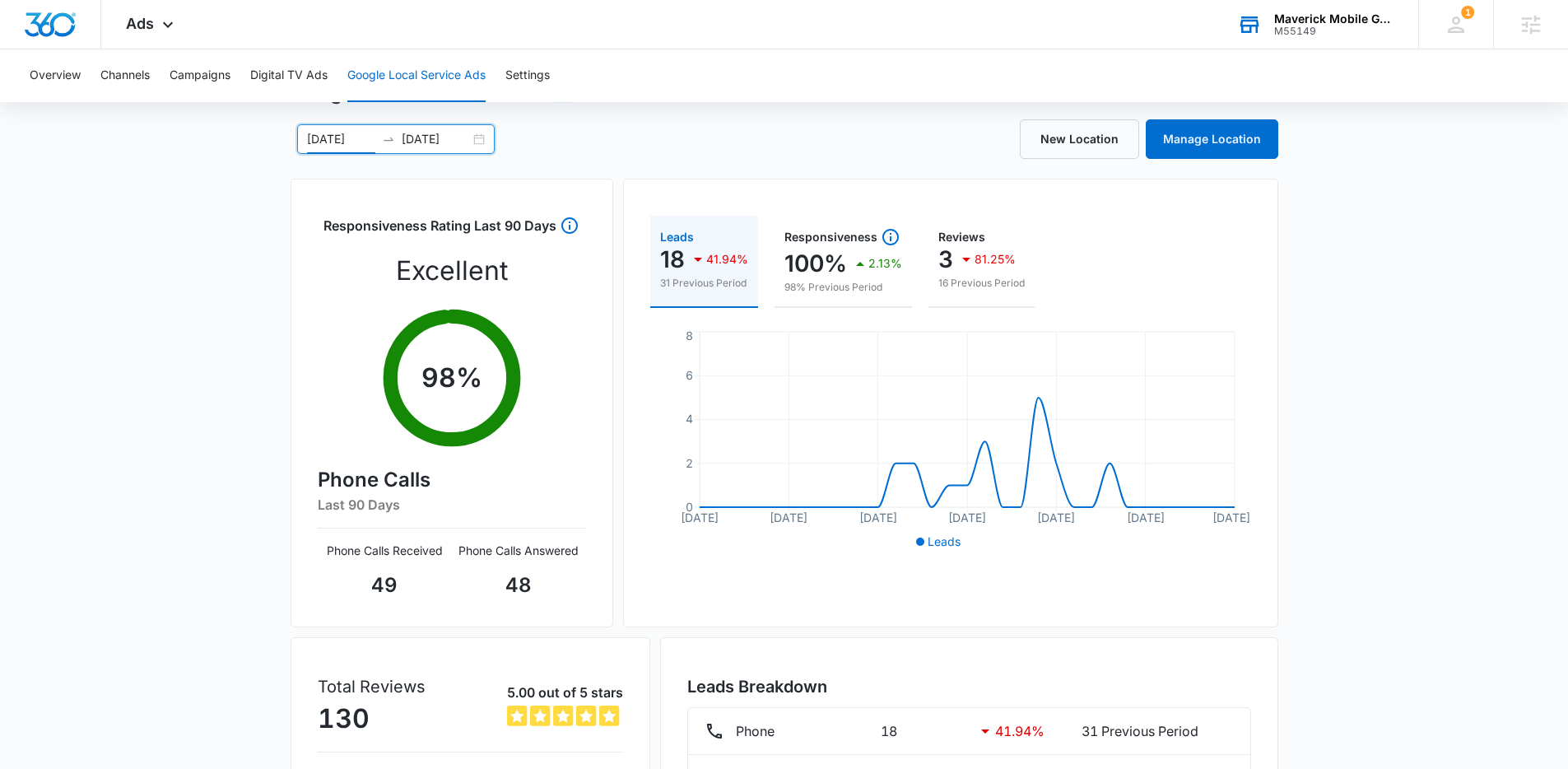
scroll to position [243, 0]
